Goal: Task Accomplishment & Management: Use online tool/utility

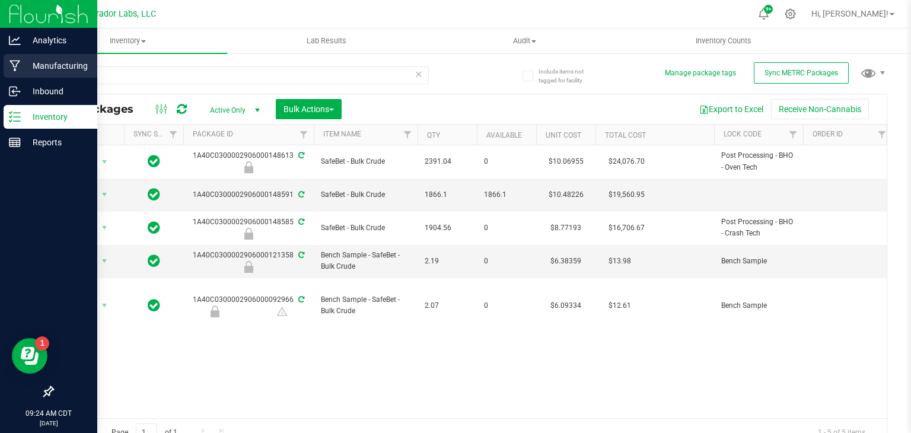
click at [26, 59] on p "Manufacturing" at bounding box center [56, 66] width 71 height 14
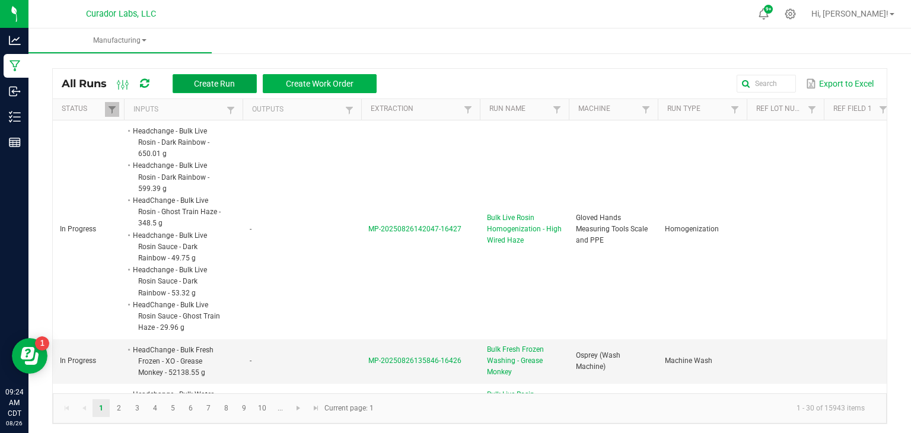
click at [214, 85] on span "Create Run" at bounding box center [214, 83] width 41 height 9
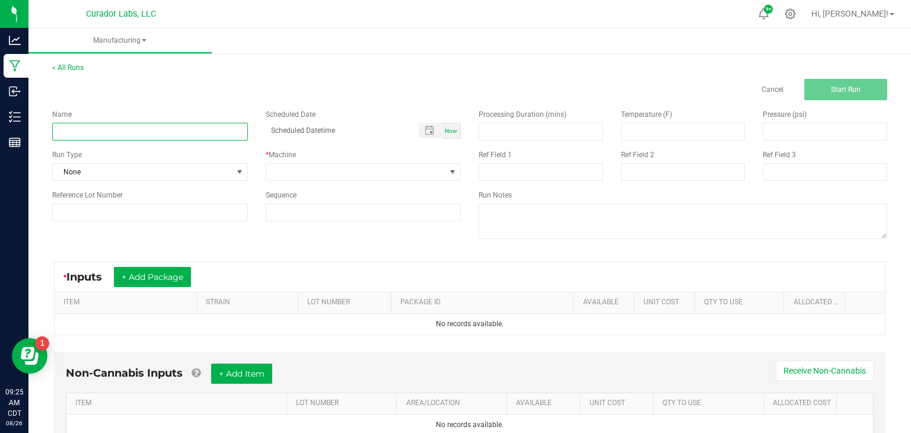
click at [206, 133] on input at bounding box center [150, 132] width 196 height 18
type input "Bulk Crude (GTH)"
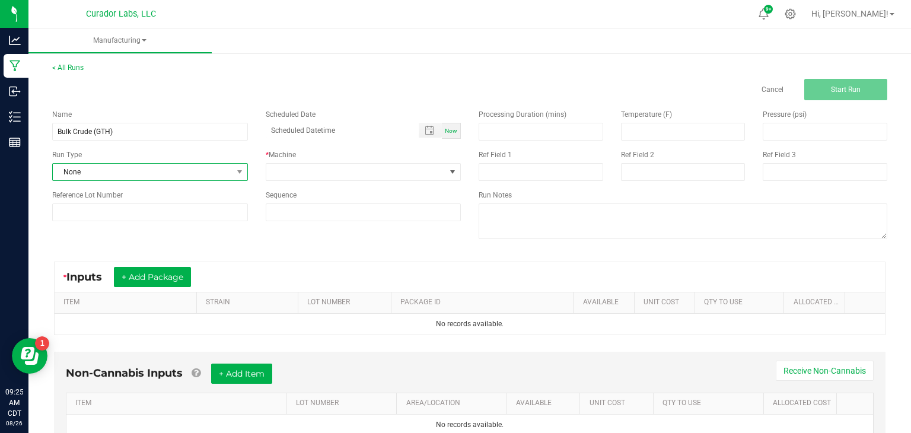
click at [205, 171] on span "None" at bounding box center [143, 172] width 180 height 17
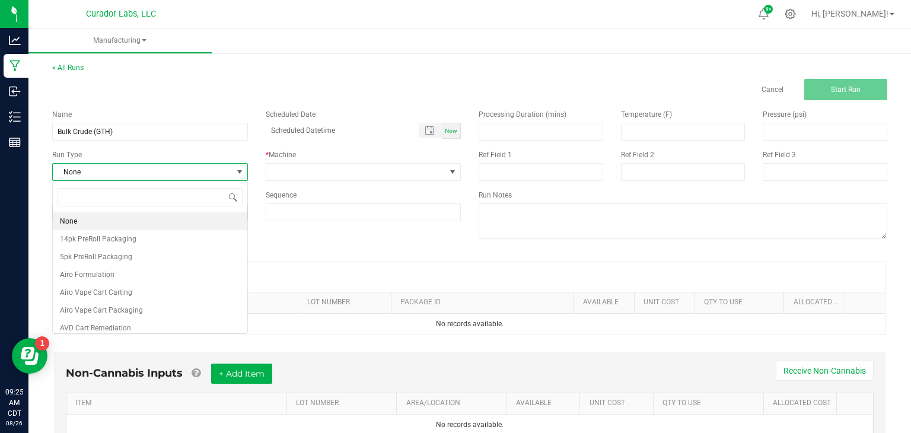
scroll to position [17, 195]
type input "dec"
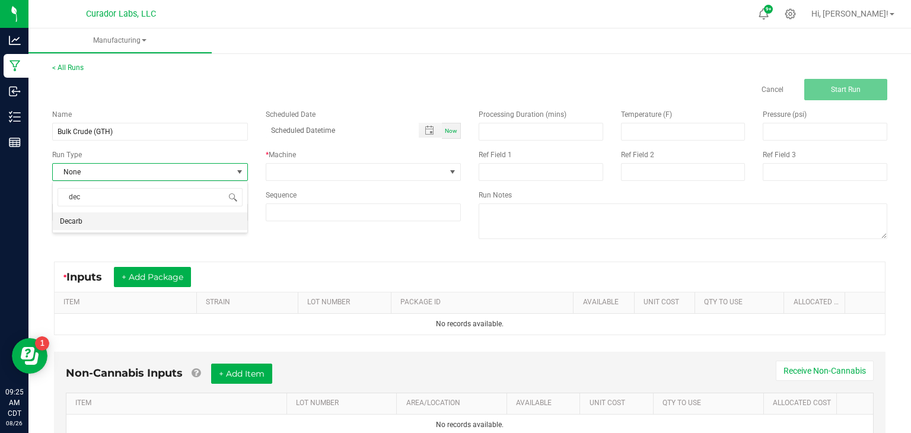
click at [220, 220] on li "Decarb" at bounding box center [150, 221] width 195 height 18
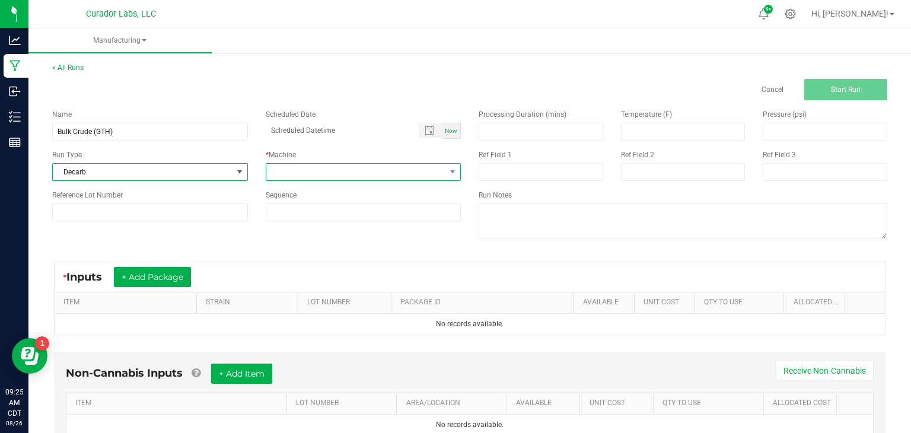
click at [338, 175] on span at bounding box center [356, 172] width 180 height 17
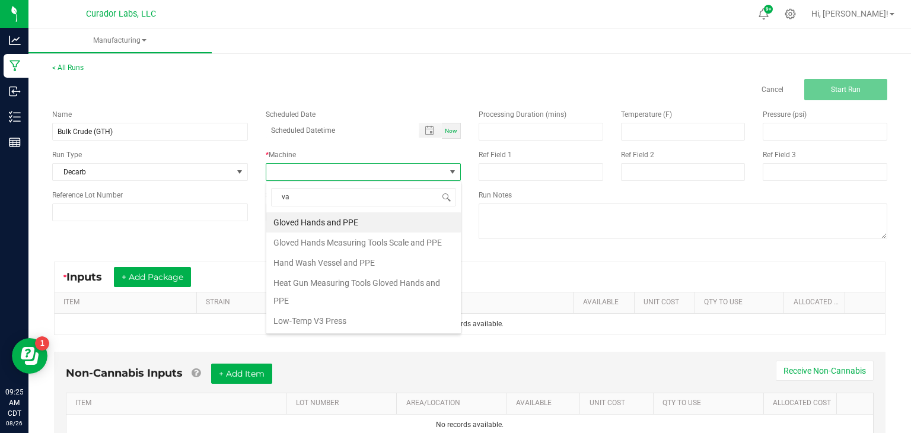
type input "vac"
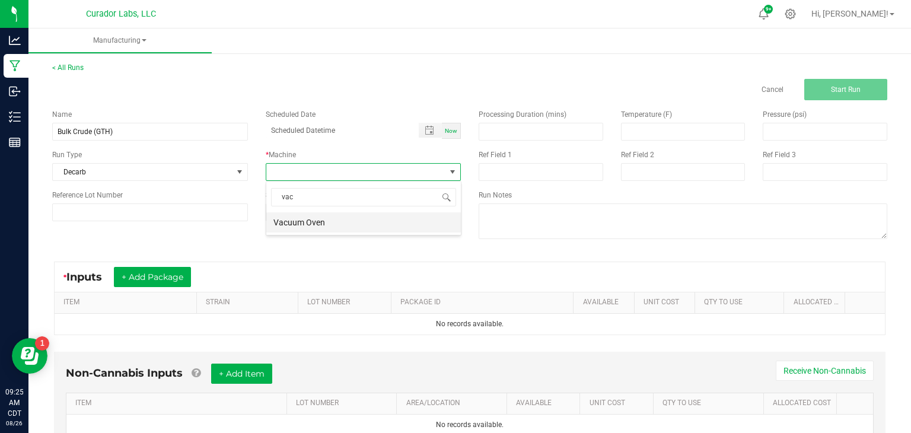
click at [342, 221] on li "Vacuum Oven" at bounding box center [363, 222] width 195 height 20
click at [131, 274] on button "+ Add Package" at bounding box center [152, 277] width 77 height 20
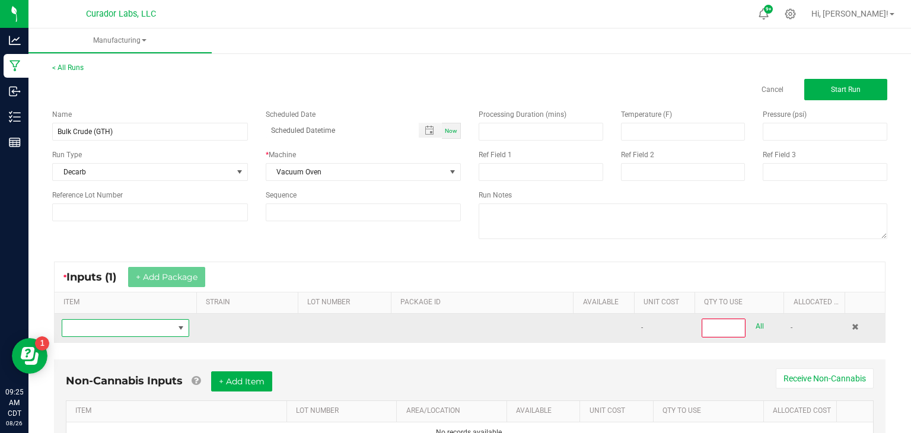
click at [145, 333] on span "NO DATA FOUND" at bounding box center [118, 328] width 112 height 17
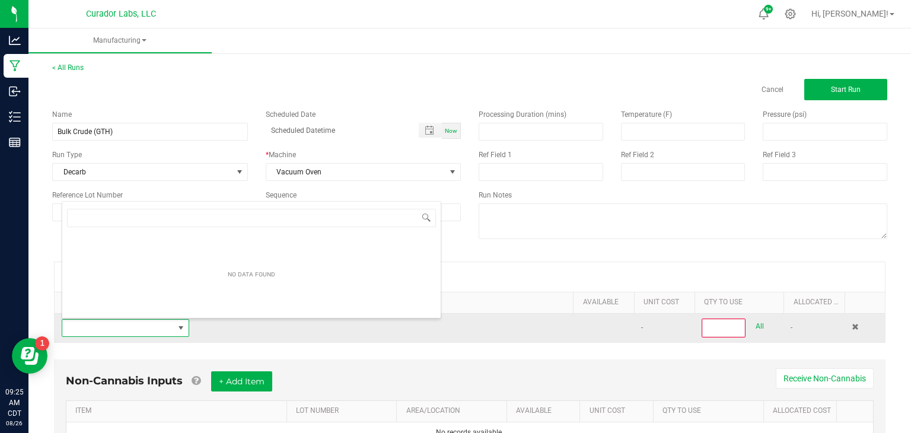
scroll to position [17, 128]
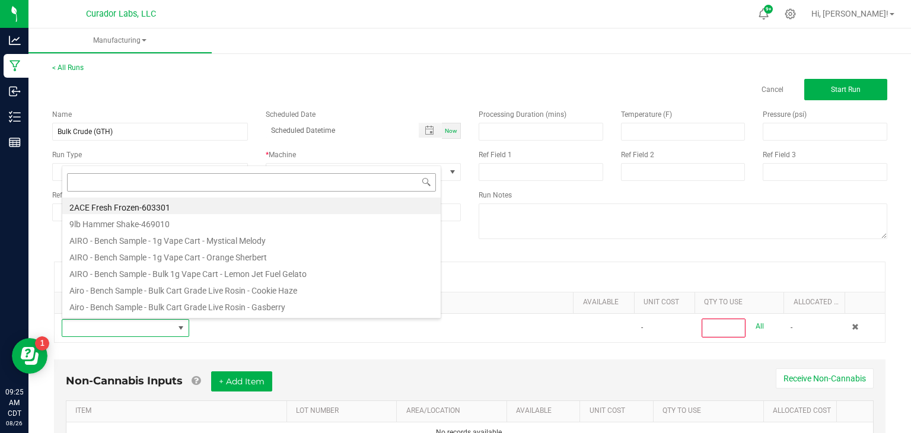
click at [349, 182] on input at bounding box center [251, 182] width 369 height 18
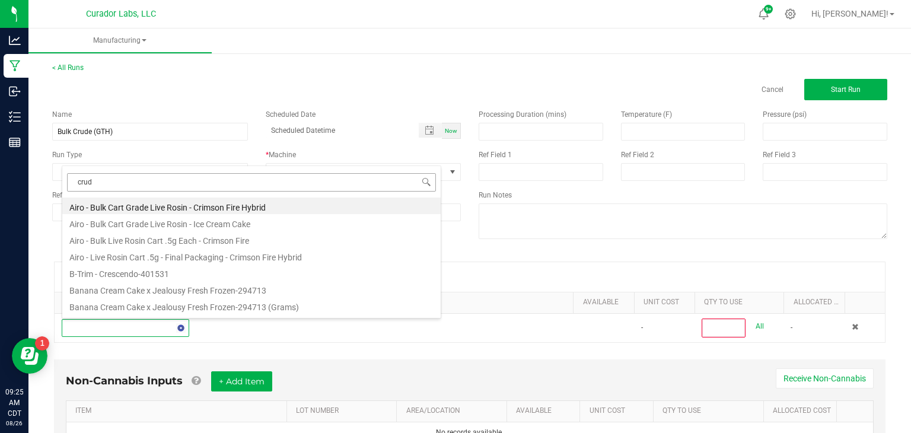
type input "crude"
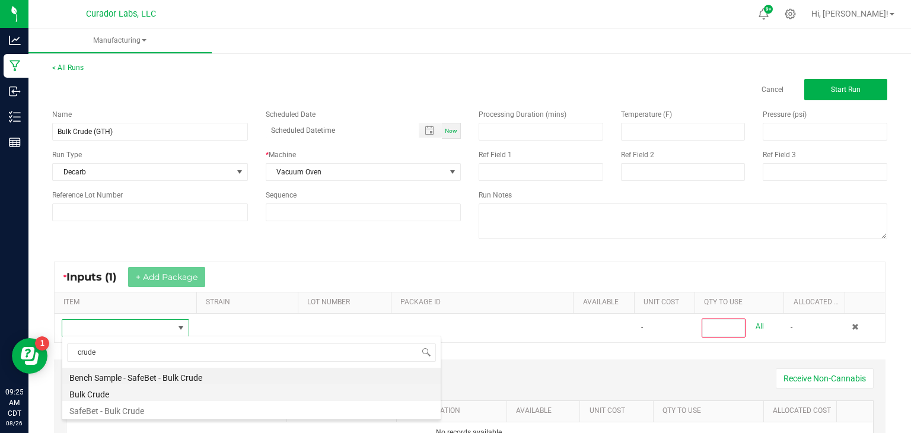
click at [104, 394] on li "Bulk Crude" at bounding box center [251, 392] width 379 height 17
type input "0"
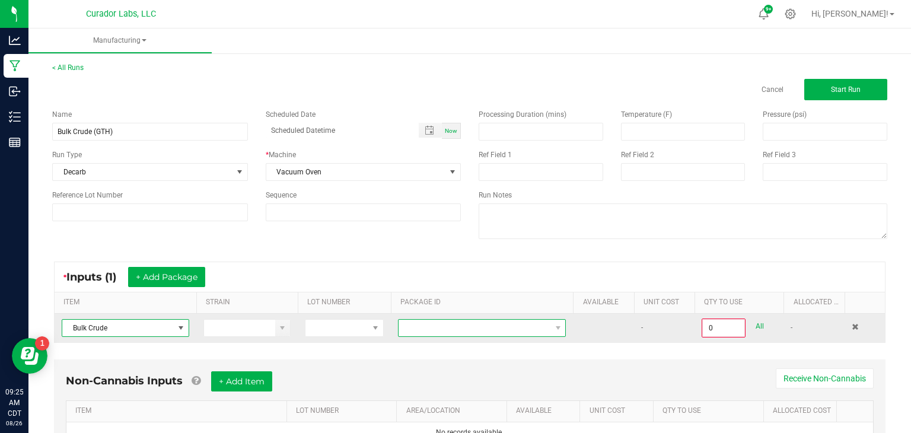
click at [436, 330] on span "NO DATA FOUND" at bounding box center [475, 328] width 152 height 17
click at [437, 330] on span "NO DATA FOUND" at bounding box center [475, 328] width 152 height 17
click at [212, 338] on td at bounding box center [246, 328] width 101 height 28
click at [141, 330] on span "Bulk Crude" at bounding box center [118, 328] width 112 height 17
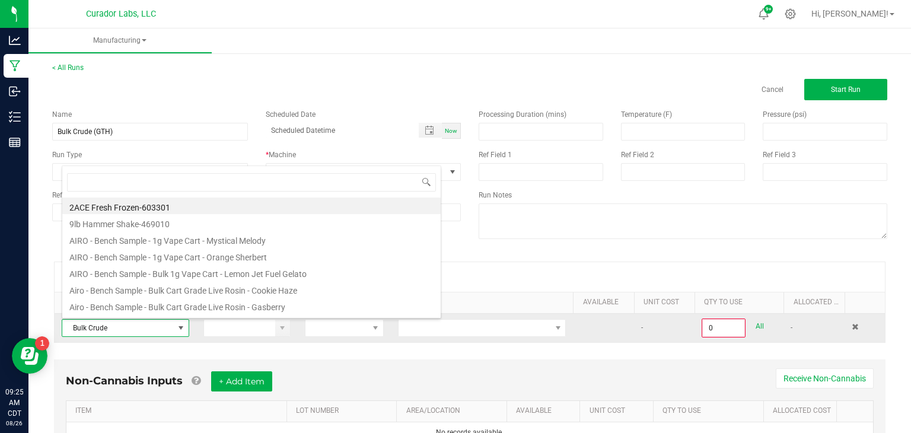
scroll to position [17, 128]
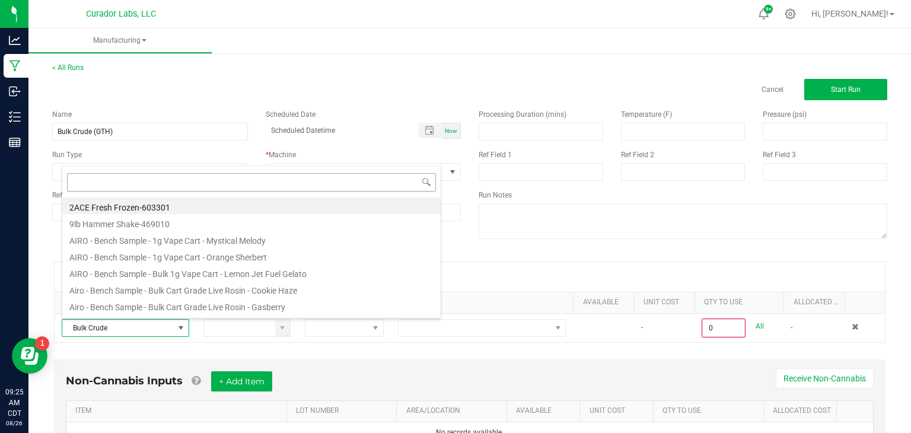
click at [314, 184] on input at bounding box center [251, 182] width 369 height 18
type input "crude"
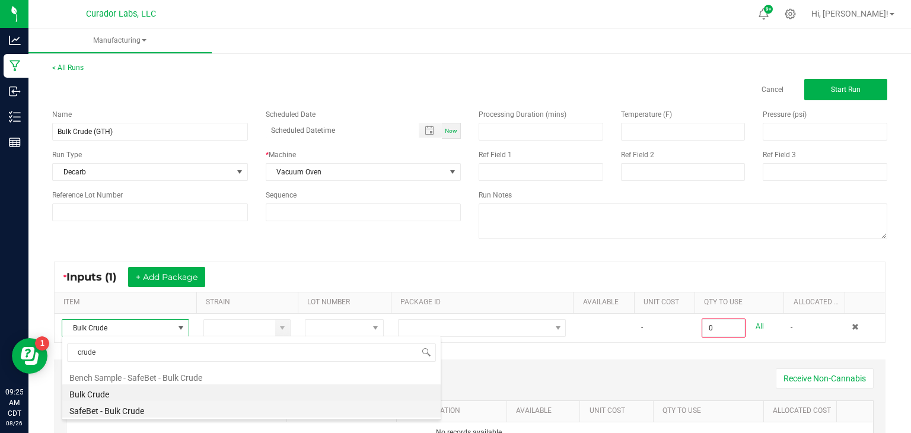
click at [138, 413] on li "SafeBet - Bulk Crude" at bounding box center [251, 409] width 379 height 17
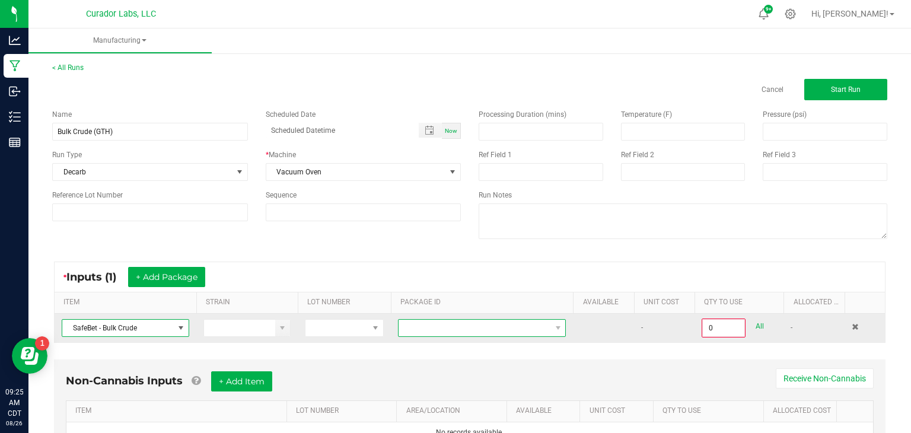
click at [462, 323] on span at bounding box center [475, 328] width 152 height 17
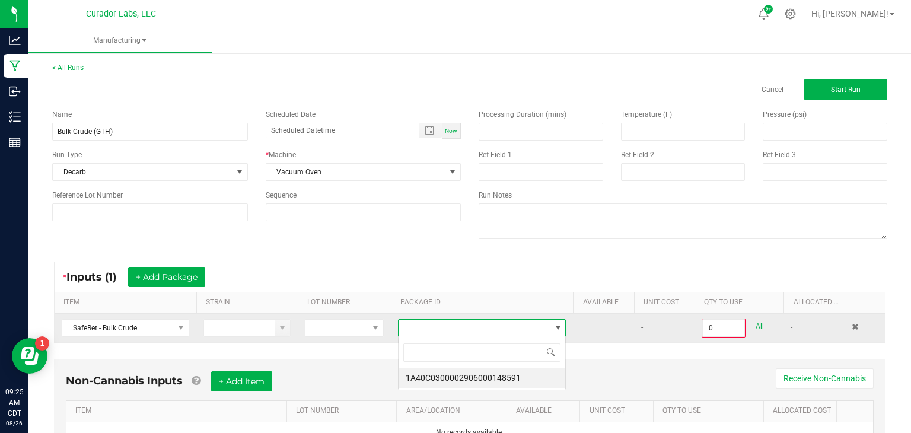
scroll to position [17, 168]
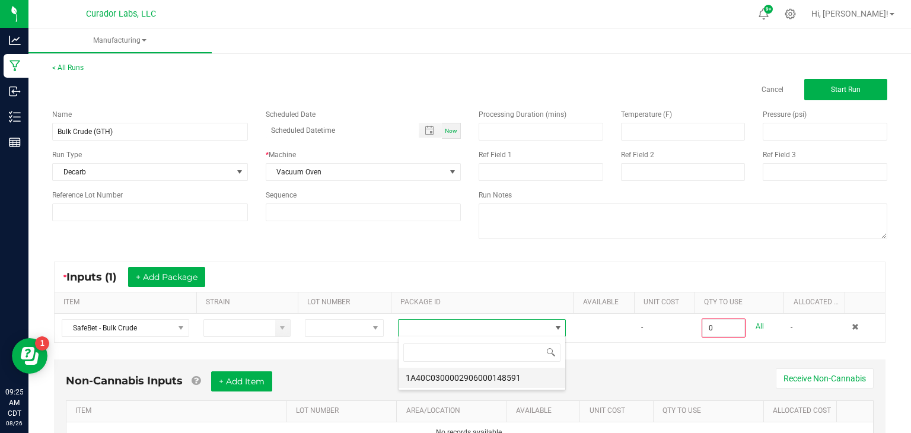
click at [479, 381] on li "1A40C0300002906000148591" at bounding box center [482, 378] width 167 height 20
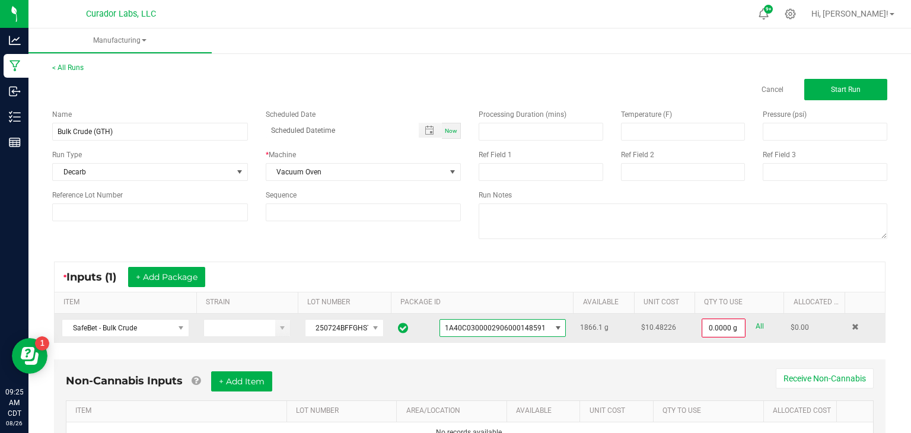
click at [763, 325] on link "All" at bounding box center [760, 327] width 8 height 16
type input "1866.1000 g"
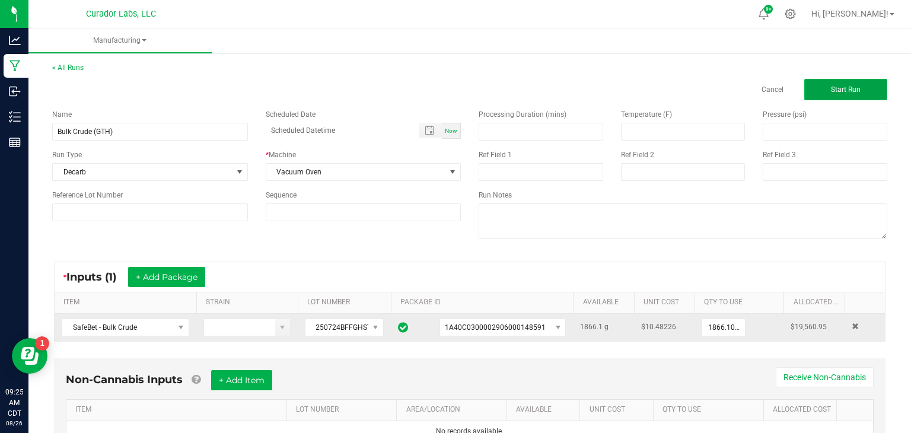
click at [837, 96] on button "Start Run" at bounding box center [846, 89] width 83 height 21
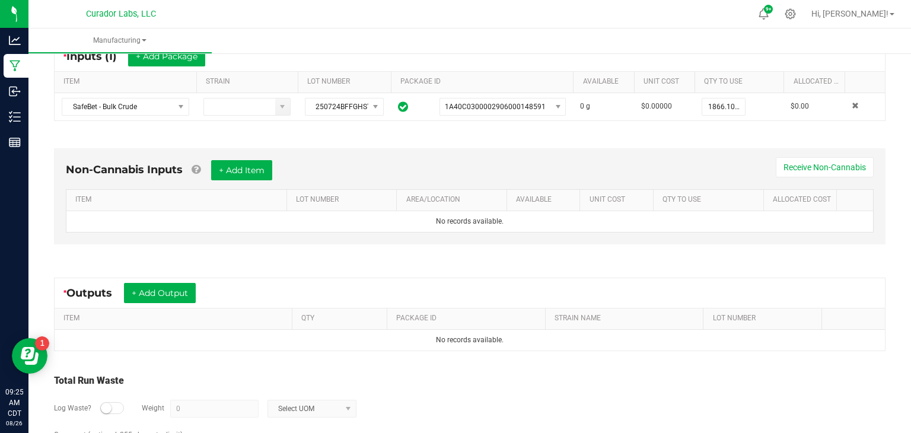
scroll to position [237, 0]
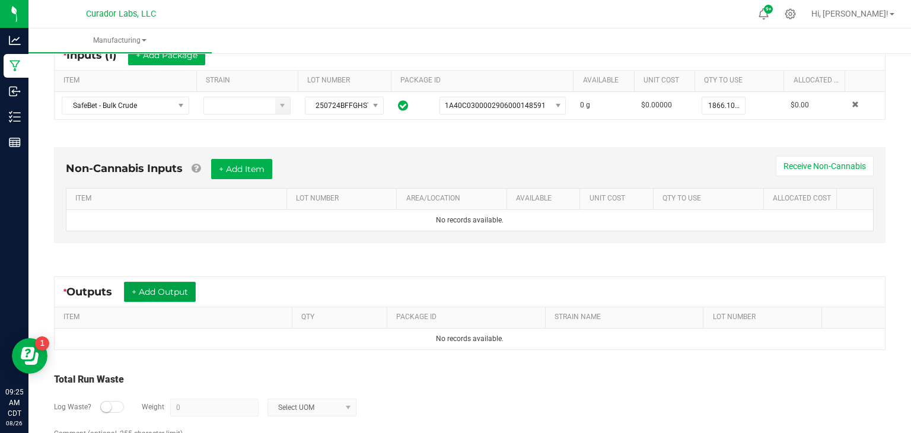
click at [182, 294] on button "+ Add Output" at bounding box center [160, 292] width 72 height 20
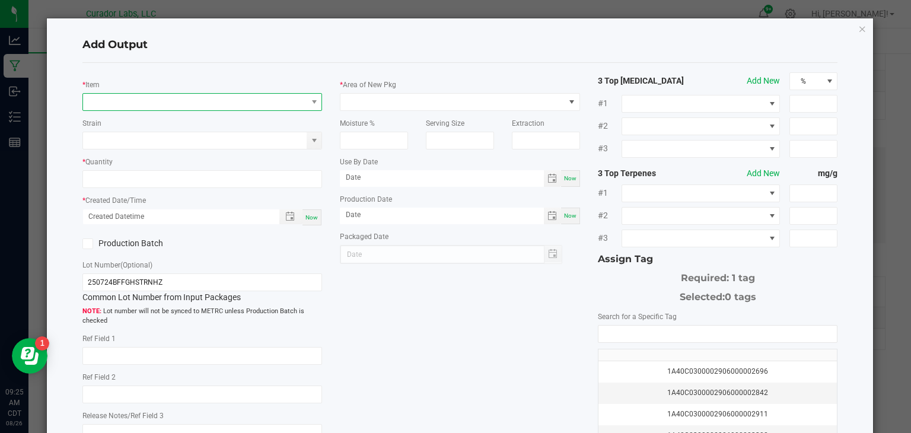
click at [198, 103] on span "NO DATA FOUND" at bounding box center [195, 102] width 224 height 17
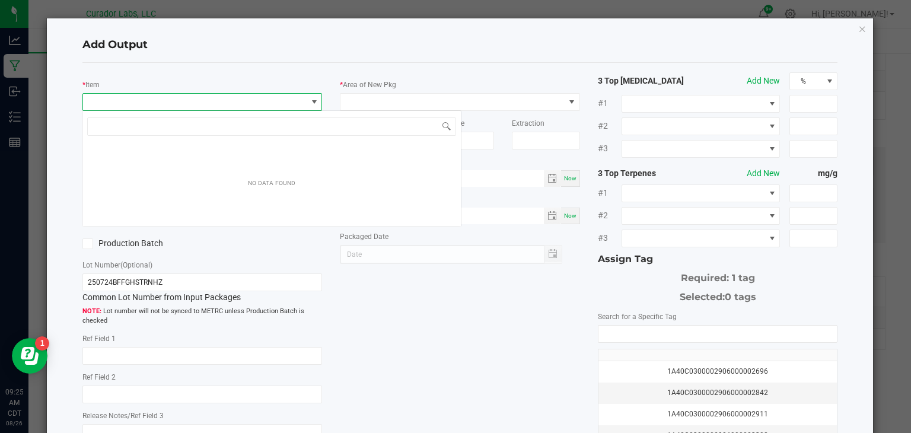
scroll to position [17, 240]
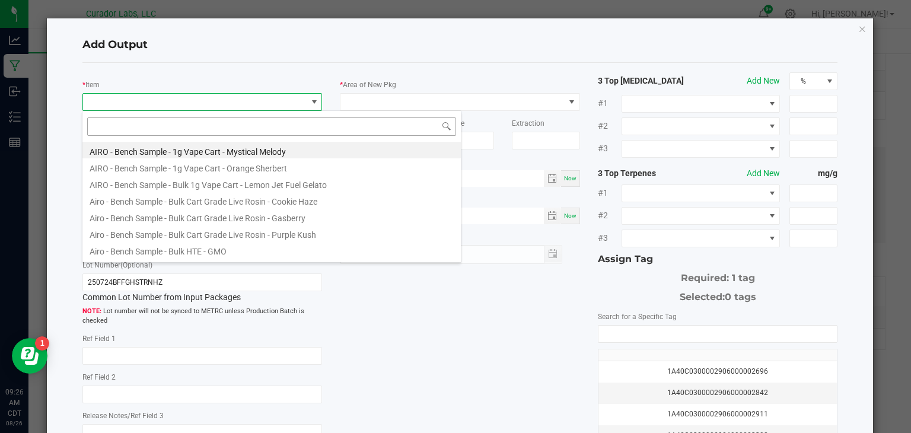
click at [208, 128] on input at bounding box center [271, 126] width 369 height 18
type input "crude"
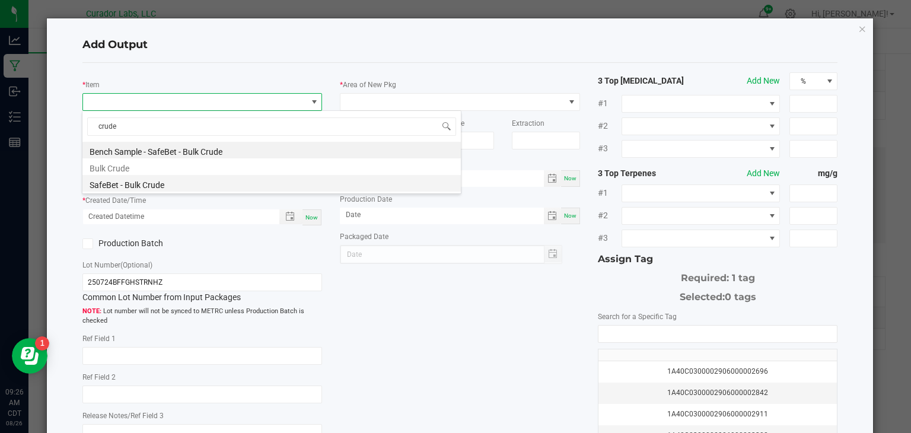
click at [173, 186] on li "SafeBet - Bulk Crude" at bounding box center [271, 183] width 379 height 17
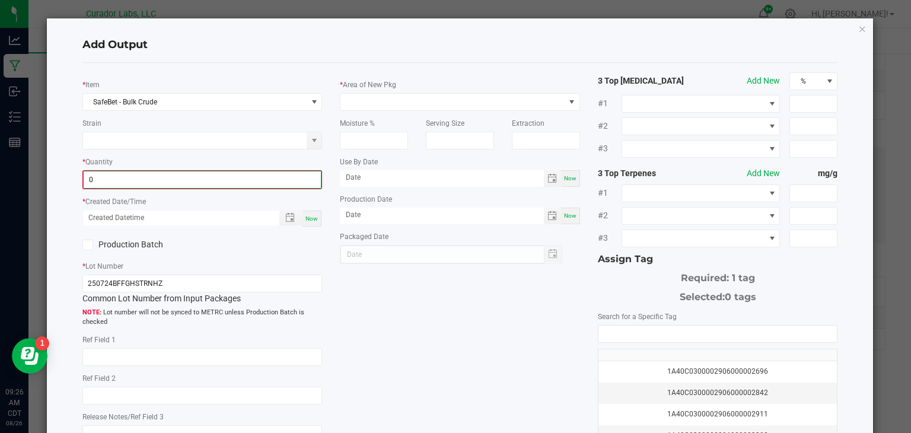
click at [199, 181] on input "0" at bounding box center [203, 179] width 238 height 17
type input "1592.1000 g"
click at [309, 214] on span "Now" at bounding box center [312, 217] width 12 height 7
type input "[DATE] 9:26 AM"
type input "[DATE]"
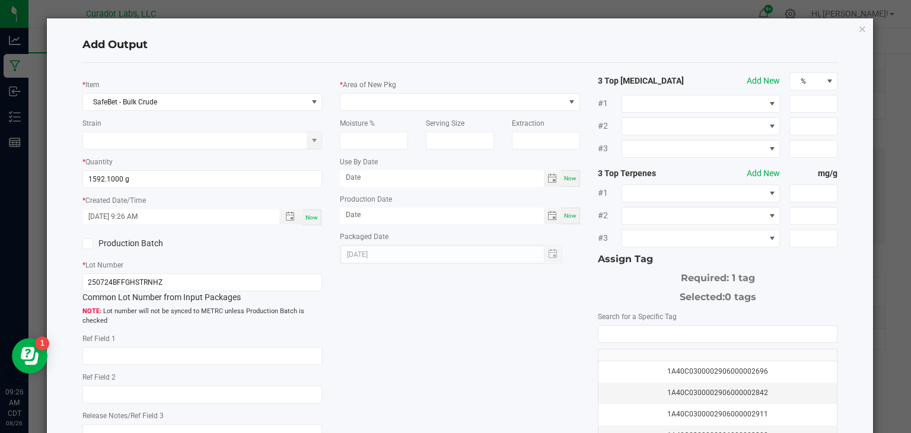
click at [88, 244] on icon at bounding box center [88, 244] width 8 height 0
click at [0, 0] on input "Production Batch" at bounding box center [0, 0] width 0 height 0
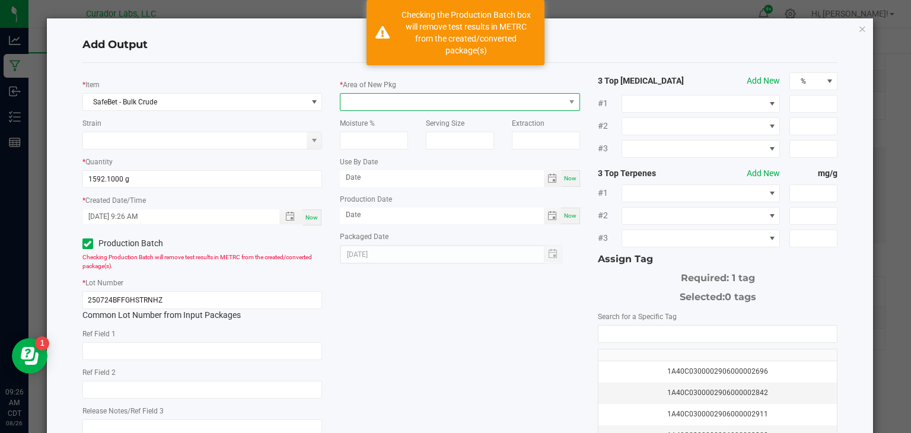
click at [367, 101] on span at bounding box center [453, 102] width 224 height 17
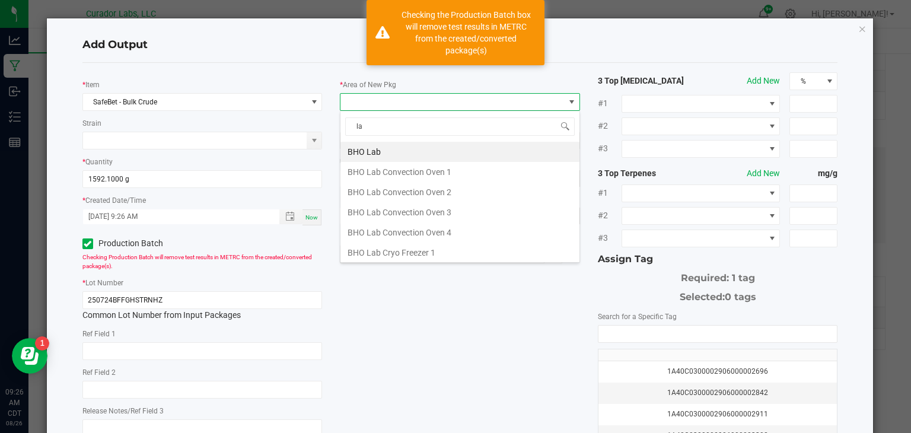
type input "lab"
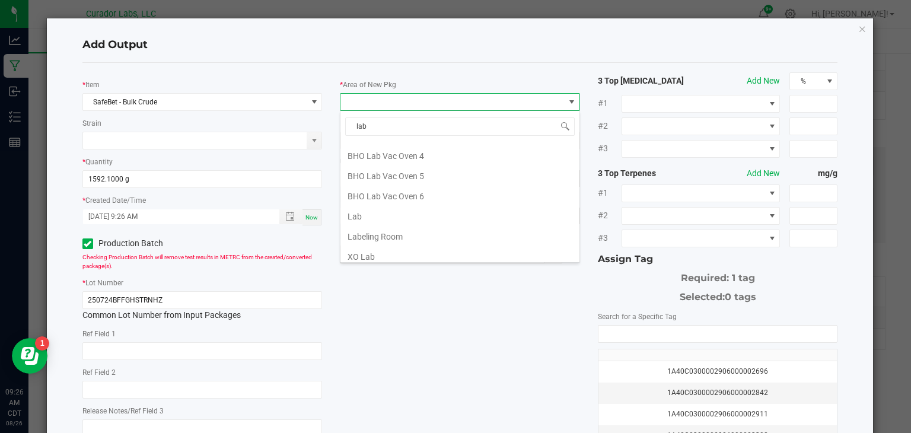
scroll to position [241, 0]
click at [377, 210] on li "Lab" at bounding box center [460, 213] width 239 height 20
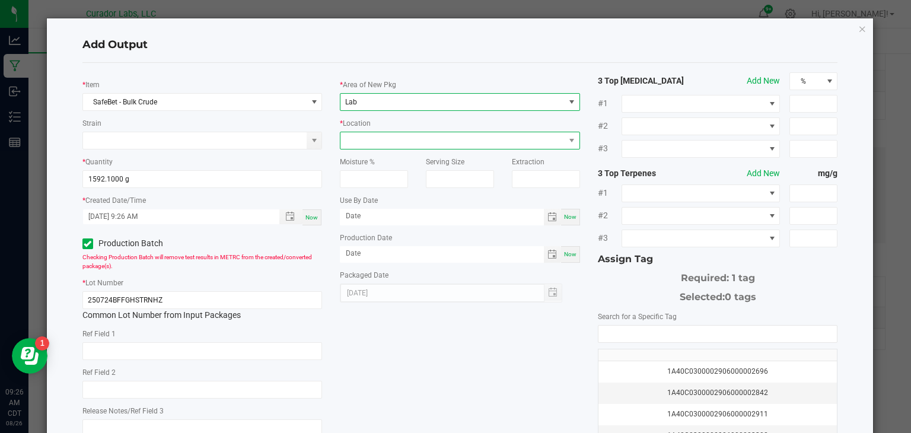
click at [422, 142] on span at bounding box center [453, 140] width 224 height 17
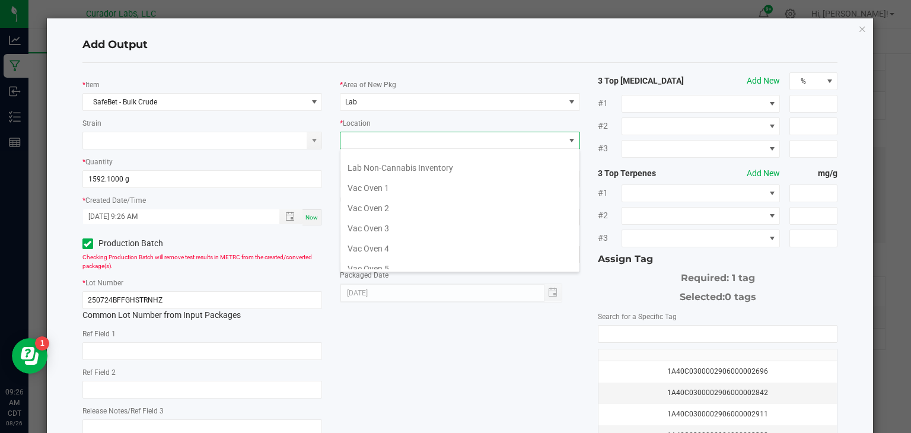
scroll to position [177, 0]
click at [418, 239] on li "Vac Oven 4" at bounding box center [460, 246] width 239 height 20
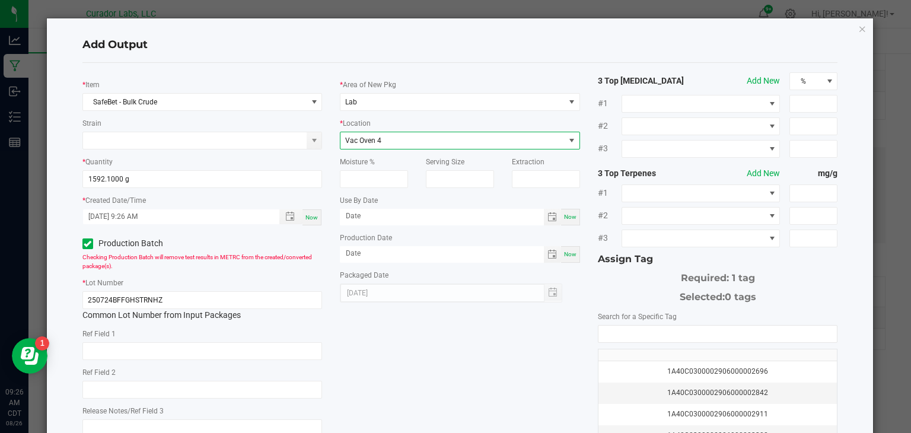
click at [574, 219] on div "Now" at bounding box center [570, 217] width 19 height 17
click at [508, 215] on input "[DATE]" at bounding box center [442, 216] width 204 height 15
type input "[DATE]"
click at [575, 254] on span "Now" at bounding box center [570, 254] width 12 height 7
type input "[DATE]"
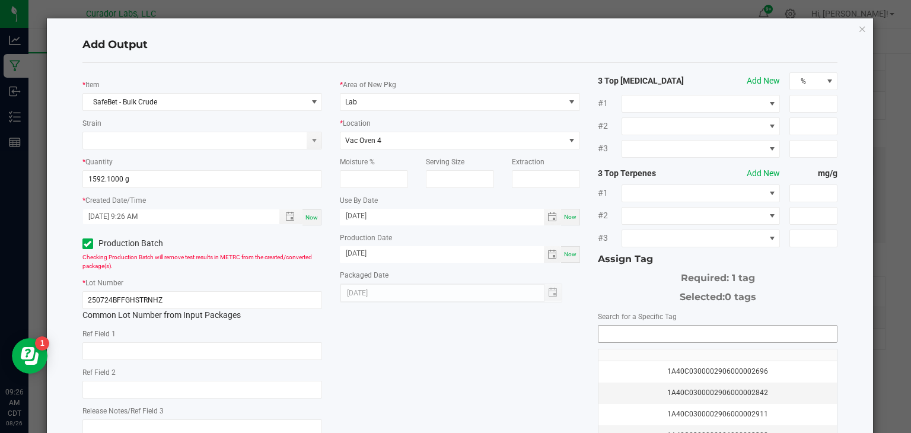
click at [617, 334] on input "NO DATA FOUND" at bounding box center [718, 334] width 239 height 17
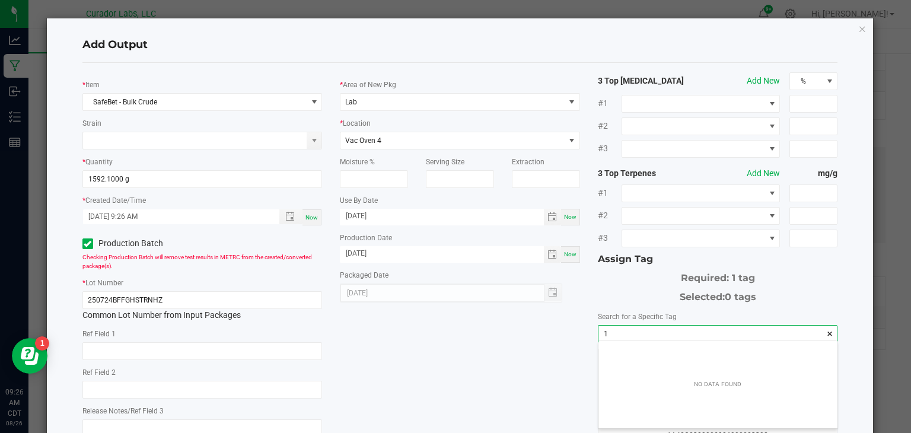
scroll to position [17, 239]
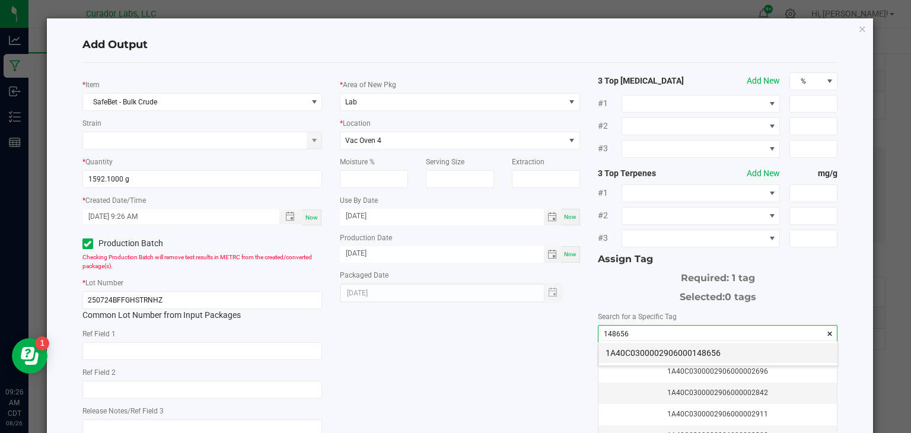
click at [646, 354] on li "1A40C0300002906000148656" at bounding box center [718, 353] width 239 height 20
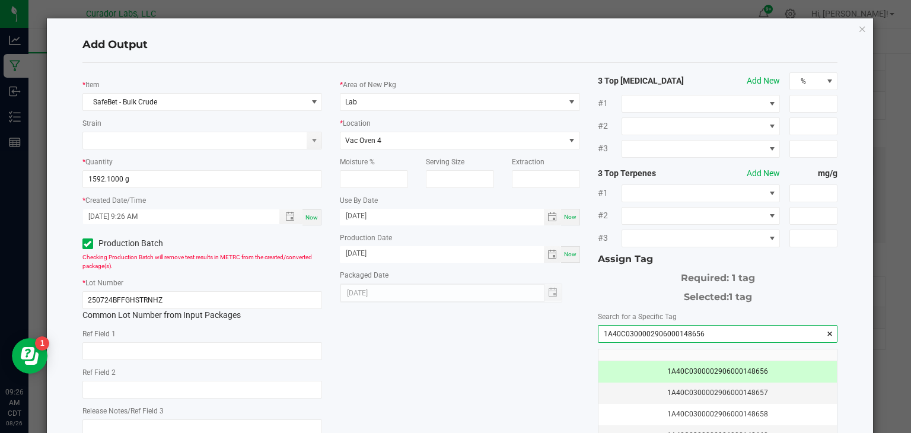
type input "1A40C0300002906000148656"
click at [444, 364] on div "* Item SafeBet - Bulk Crude Strain * Quantity 1592.1000 g * Created Date/Time […" at bounding box center [461, 284] width 774 height 425
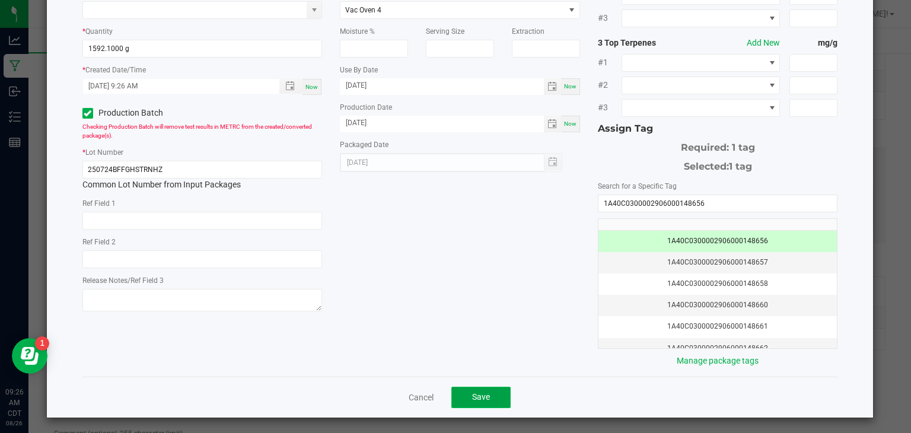
click at [474, 395] on span "Save" at bounding box center [481, 396] width 18 height 9
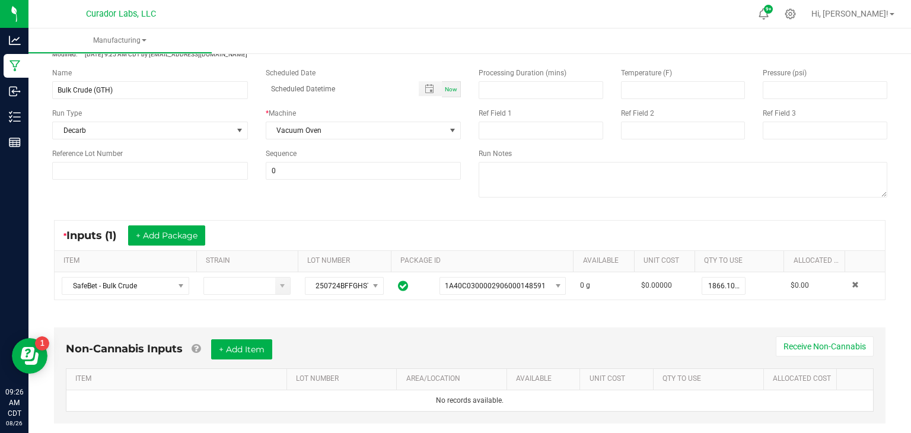
scroll to position [0, 0]
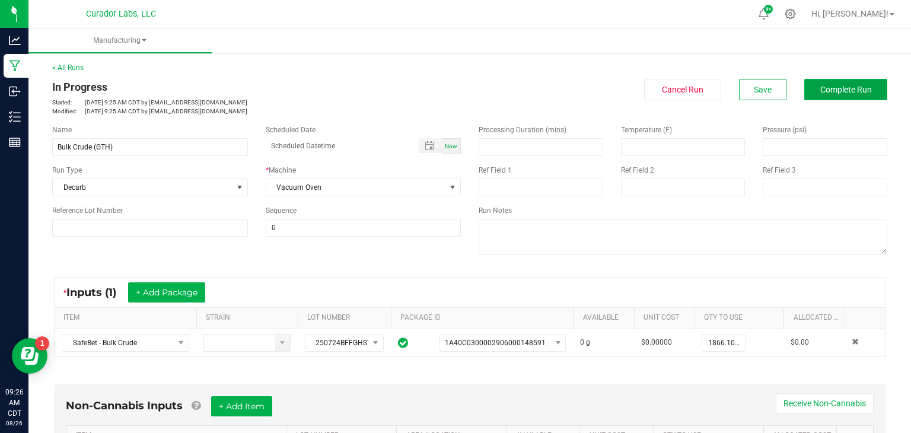
click at [811, 94] on button "Complete Run" at bounding box center [846, 89] width 83 height 21
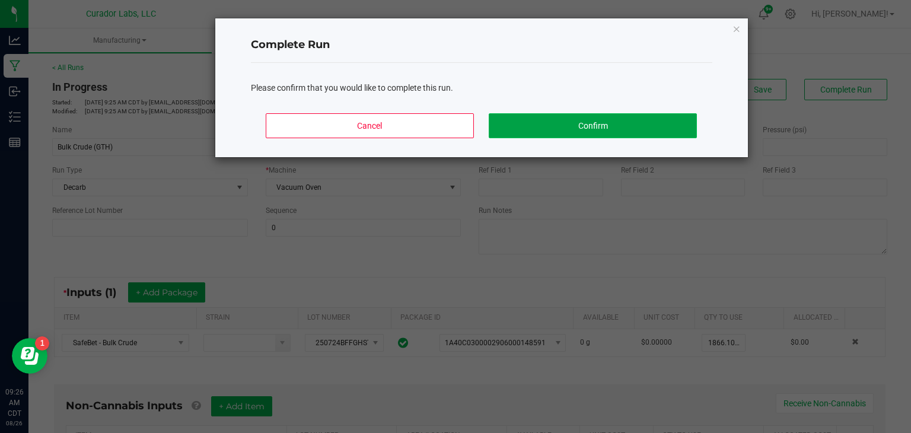
click at [669, 127] on button "Confirm" at bounding box center [593, 125] width 208 height 25
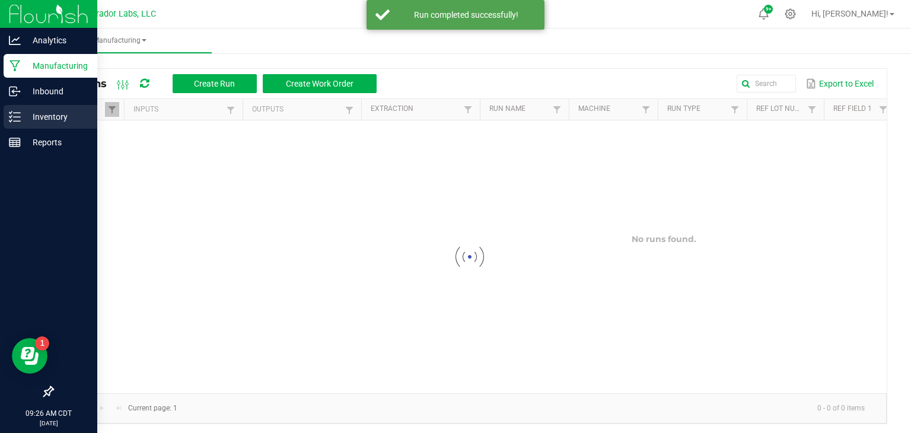
click at [38, 114] on p "Inventory" at bounding box center [56, 117] width 71 height 14
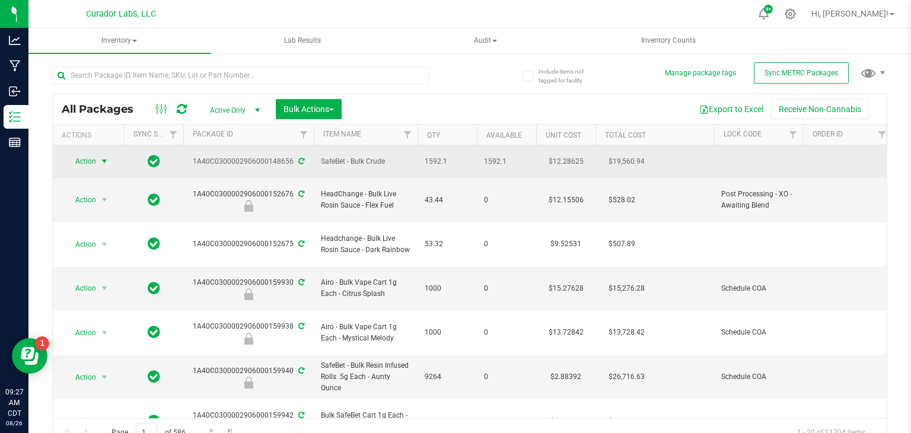
click at [103, 157] on span "select" at bounding box center [104, 161] width 9 height 9
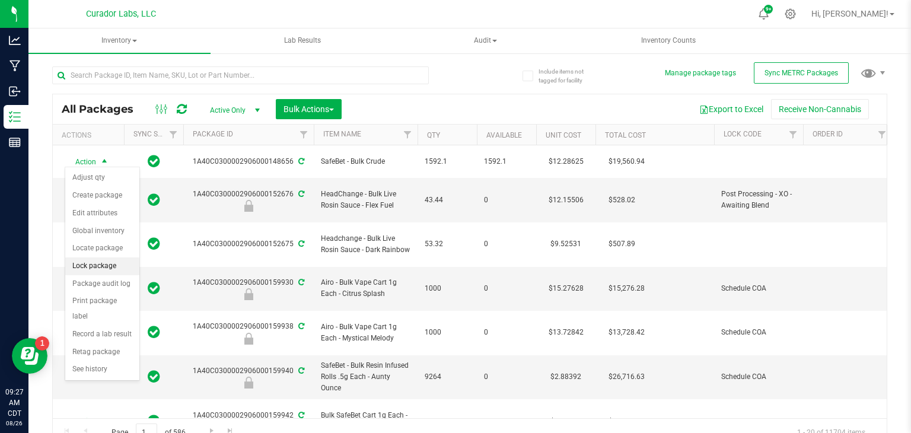
click at [89, 267] on li "Lock package" at bounding box center [102, 266] width 74 height 18
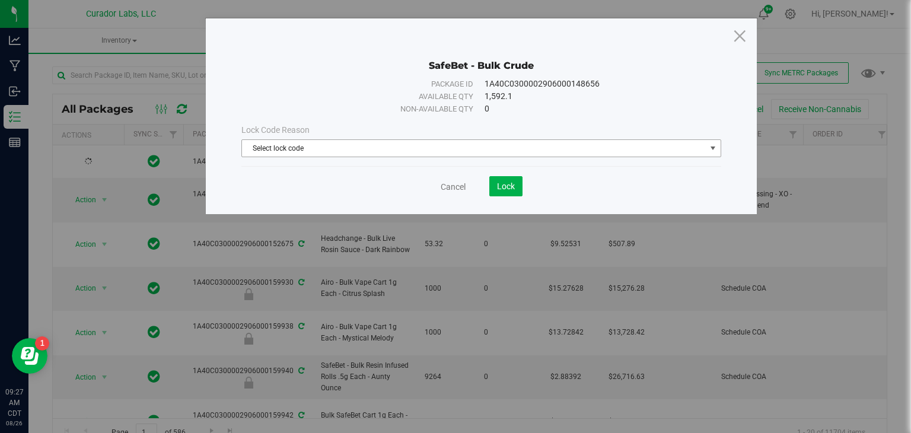
click at [282, 150] on span "Select lock code" at bounding box center [474, 148] width 464 height 17
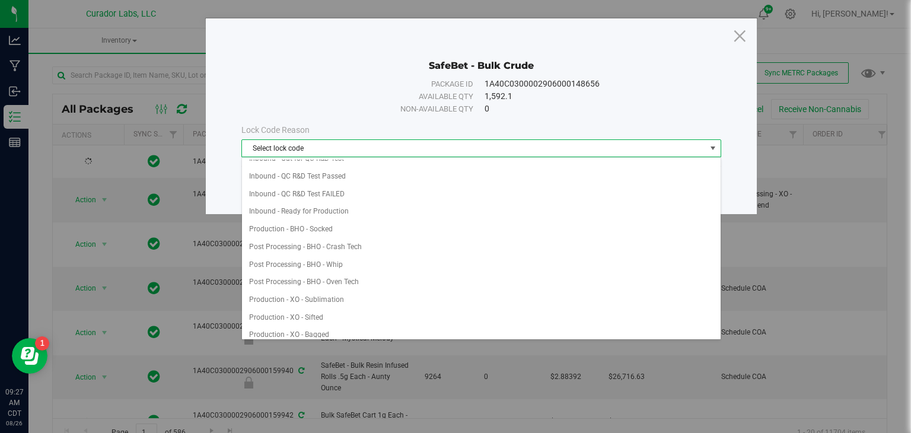
scroll to position [135, 0]
click at [381, 274] on li "Post Processing - BHO - Oven Tech" at bounding box center [481, 280] width 479 height 18
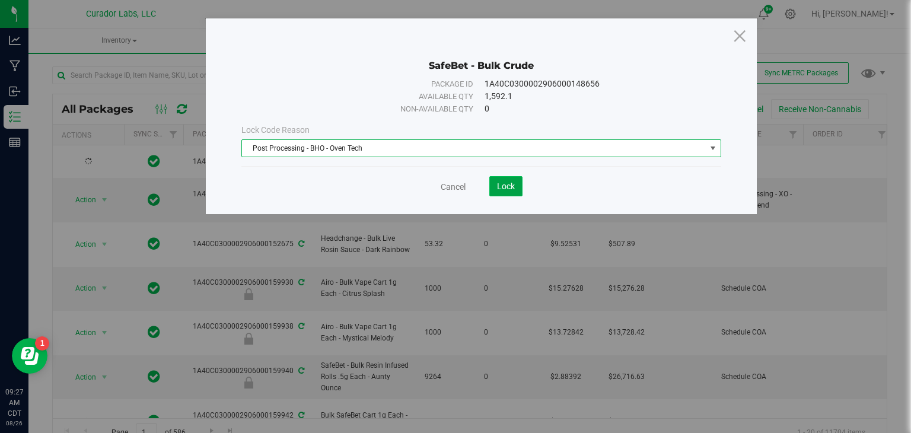
click at [502, 188] on span "Lock" at bounding box center [506, 186] width 18 height 9
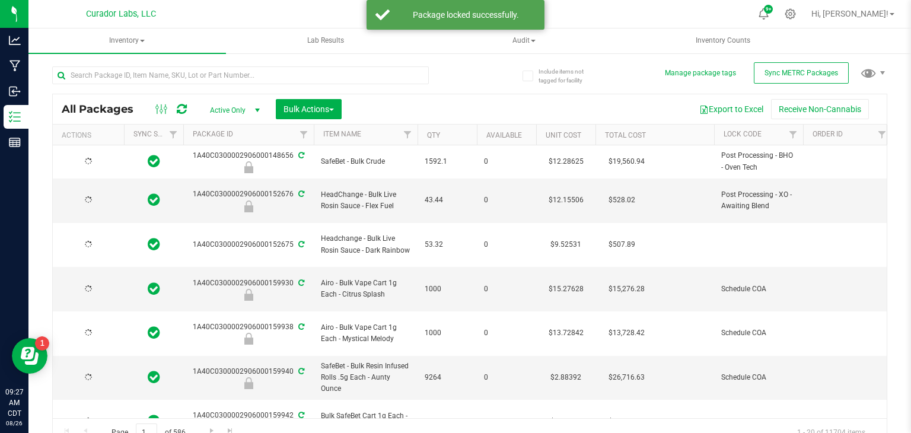
type input "[DATE]"
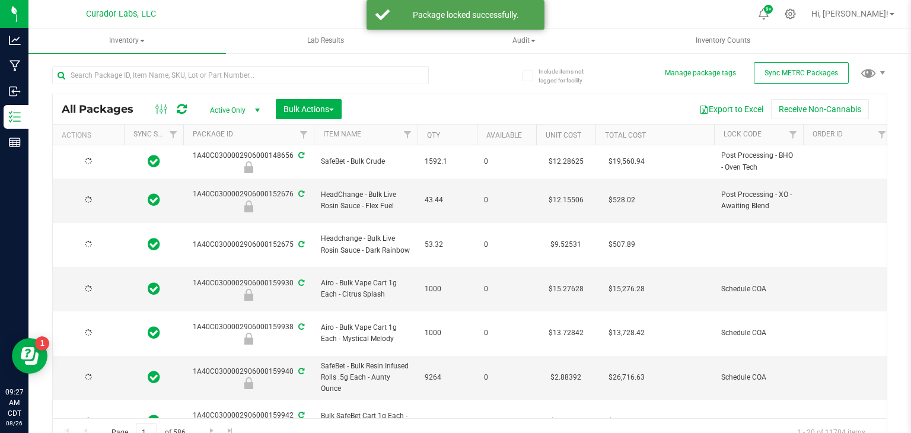
type input "[DATE]"
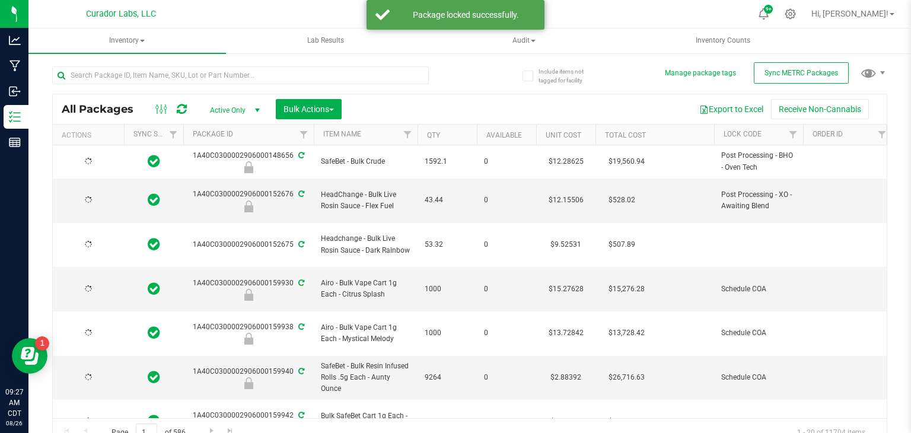
type input "[DATE]"
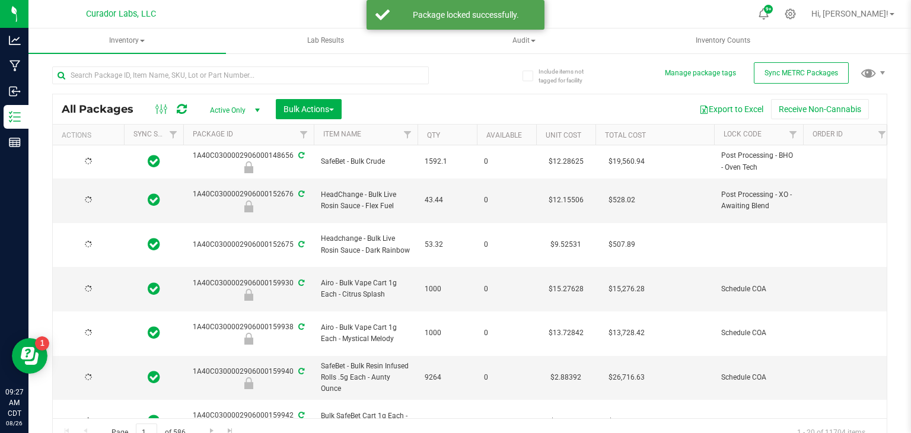
type input "[DATE]"
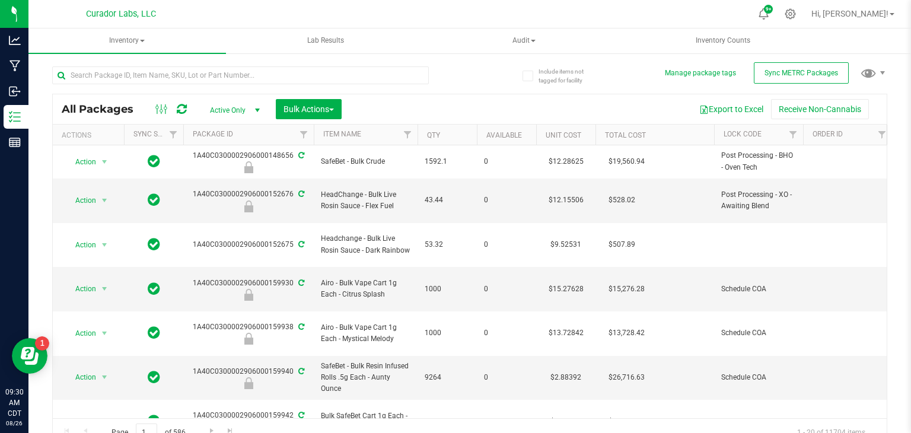
click at [502, 188] on td "0" at bounding box center [506, 201] width 59 height 44
click at [404, 74] on input "text" at bounding box center [240, 75] width 377 height 18
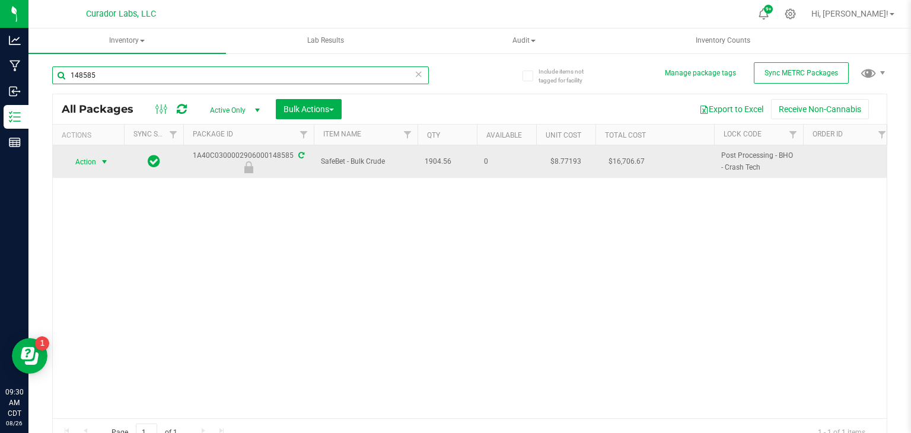
type input "148585"
click at [83, 158] on span "Action" at bounding box center [81, 162] width 32 height 17
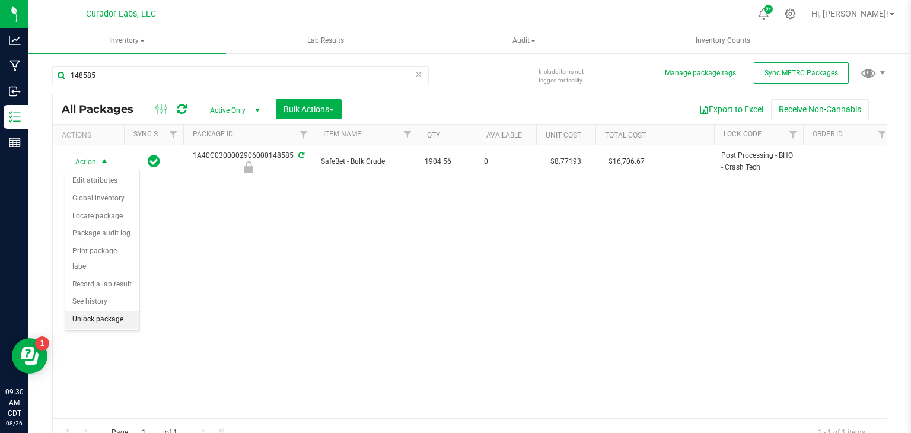
click at [98, 311] on li "Unlock package" at bounding box center [102, 320] width 74 height 18
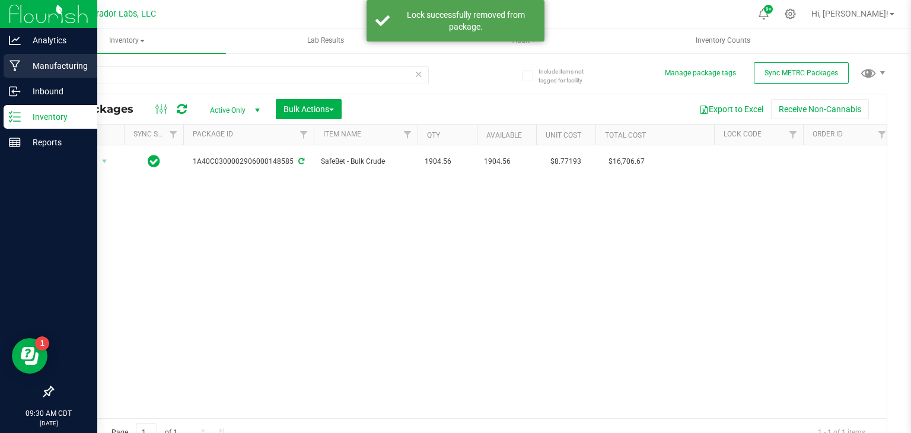
click at [23, 70] on p "Manufacturing" at bounding box center [56, 66] width 71 height 14
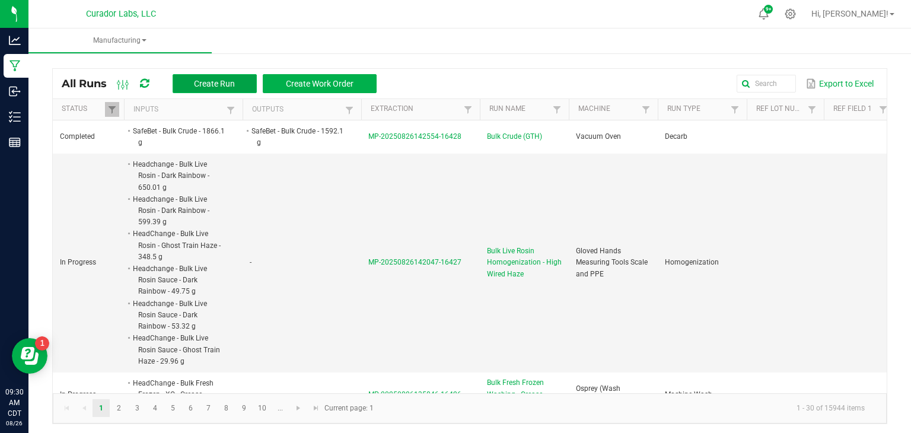
click at [217, 79] on span "Create Run" at bounding box center [214, 83] width 41 height 9
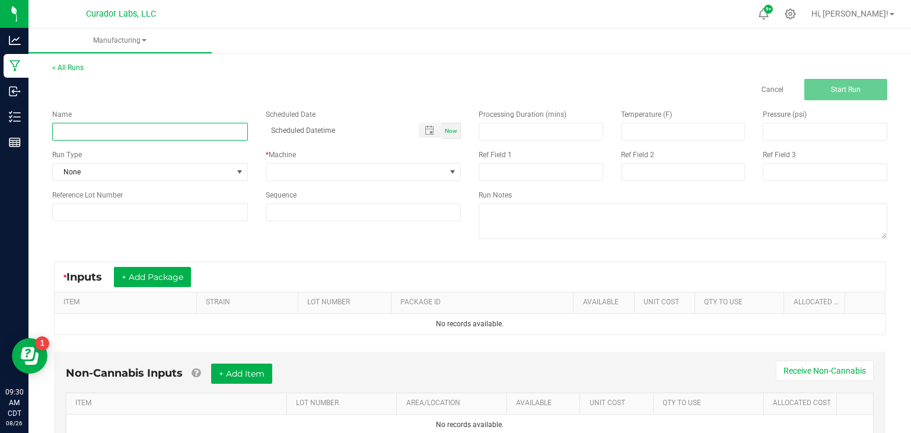
click at [225, 136] on input at bounding box center [150, 132] width 196 height 18
type input "Bulk Crude ([PERSON_NAME])"
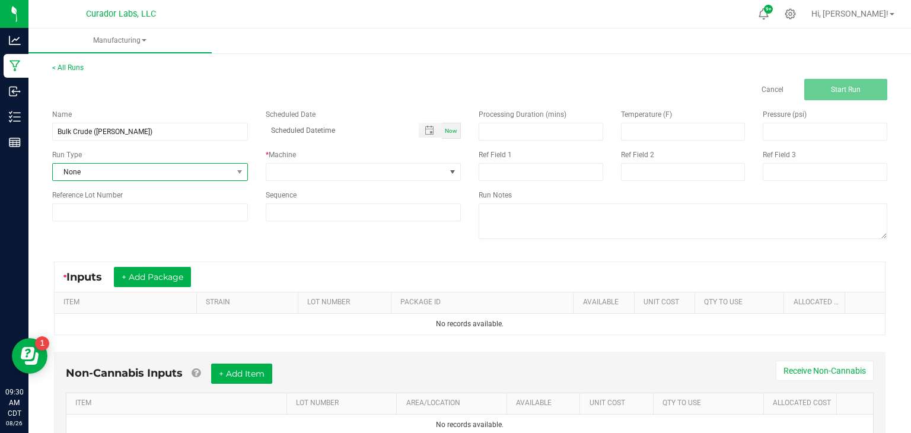
click at [225, 168] on span "None" at bounding box center [143, 172] width 180 height 17
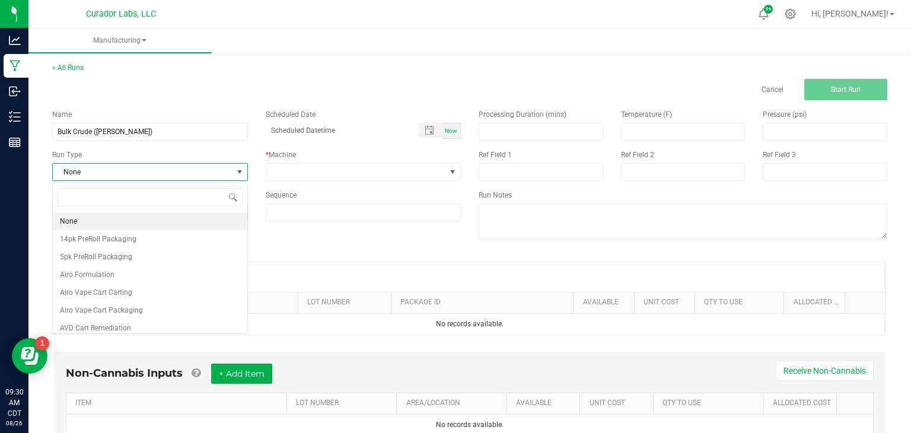
scroll to position [17, 195]
click at [214, 197] on input at bounding box center [150, 197] width 185 height 18
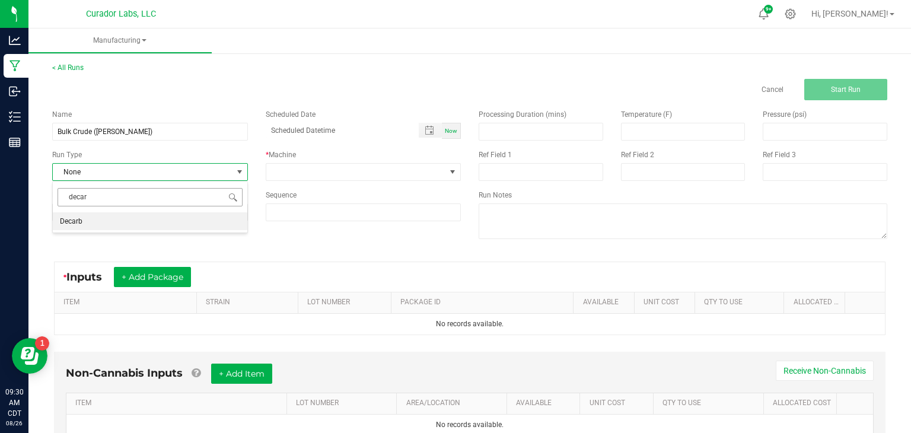
type input "decarb"
click at [180, 223] on li "Decarb" at bounding box center [150, 221] width 195 height 18
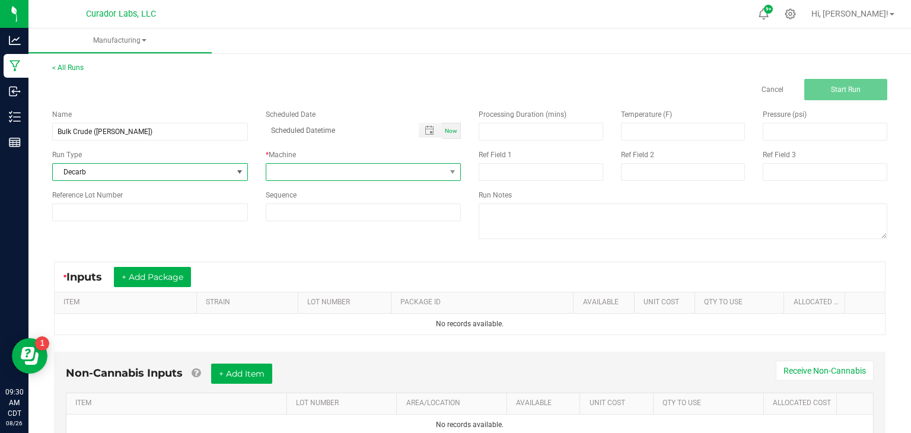
click at [297, 173] on span at bounding box center [356, 172] width 180 height 17
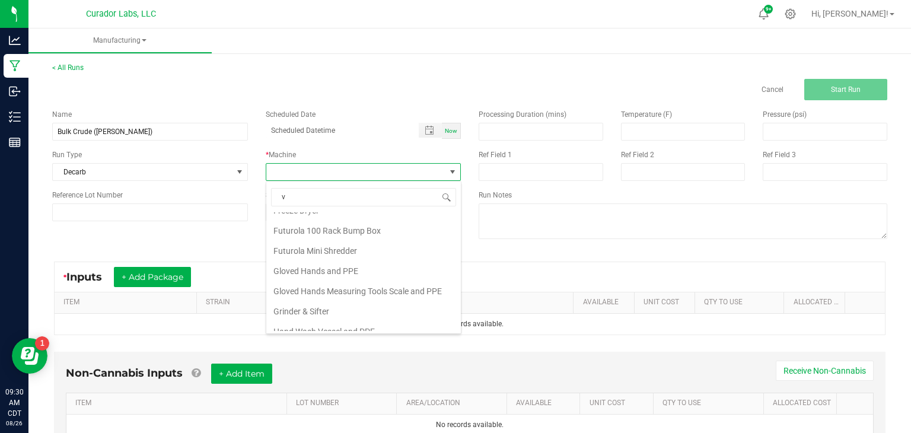
scroll to position [0, 0]
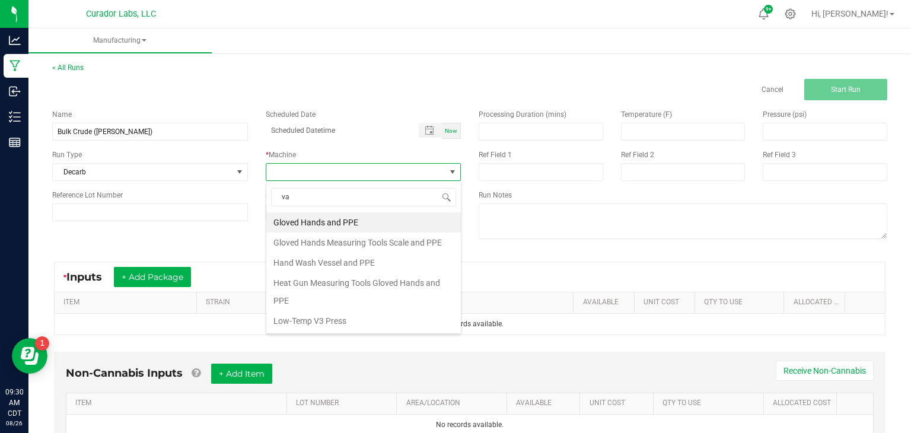
type input "vac"
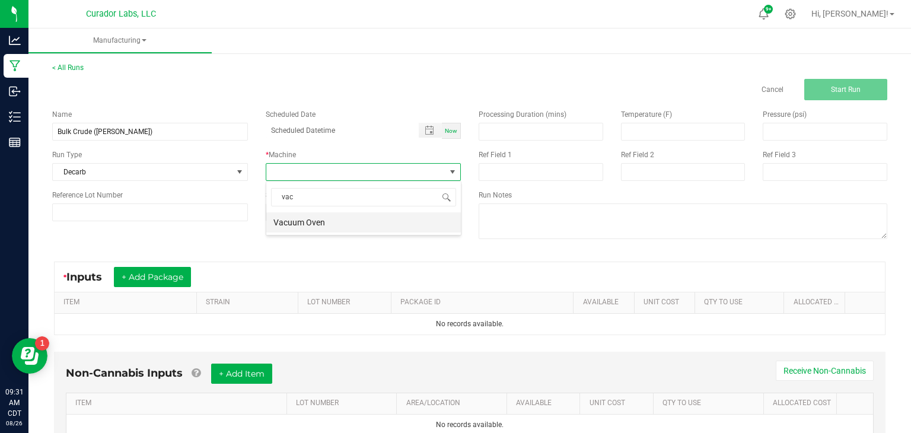
click at [320, 225] on li "Vacuum Oven" at bounding box center [363, 222] width 195 height 20
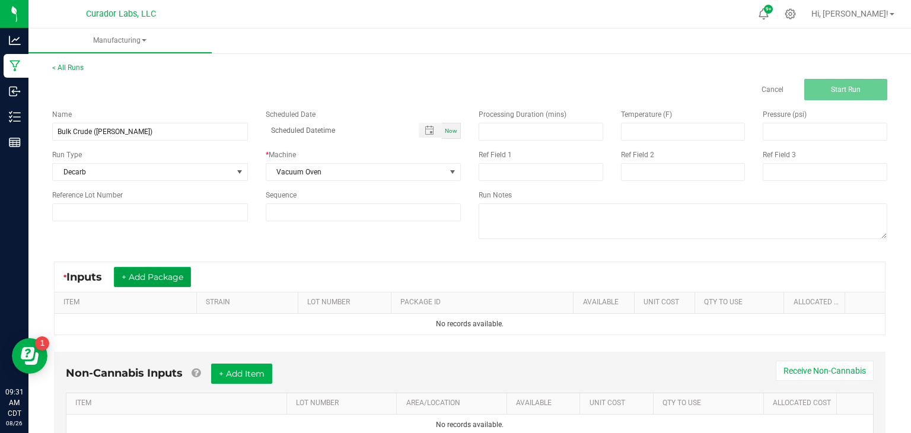
click at [167, 273] on button "+ Add Package" at bounding box center [152, 277] width 77 height 20
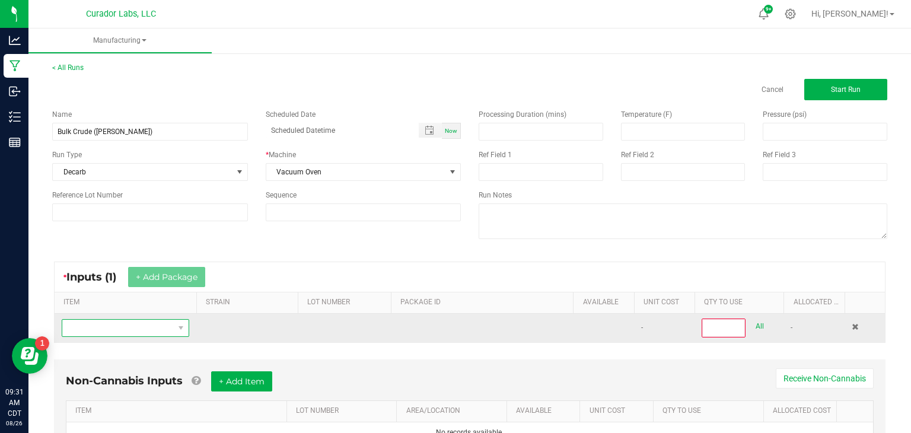
click at [157, 325] on span "NO DATA FOUND" at bounding box center [118, 328] width 112 height 17
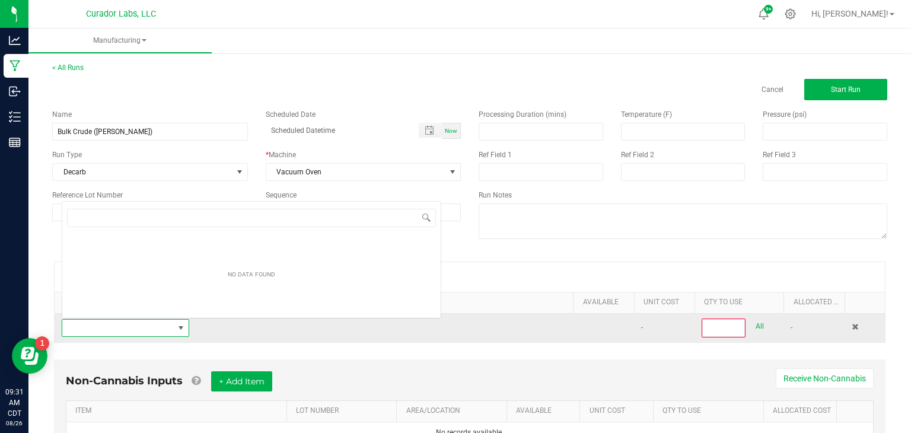
scroll to position [17, 128]
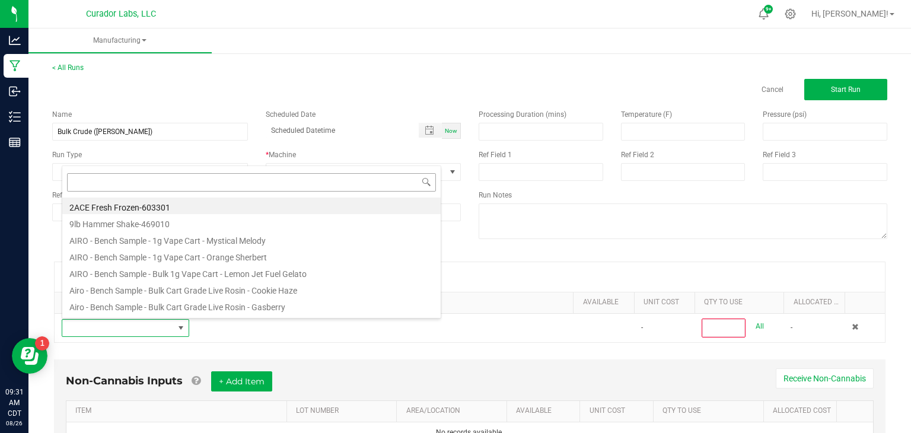
click at [320, 179] on input at bounding box center [251, 182] width 369 height 18
type input "crude"
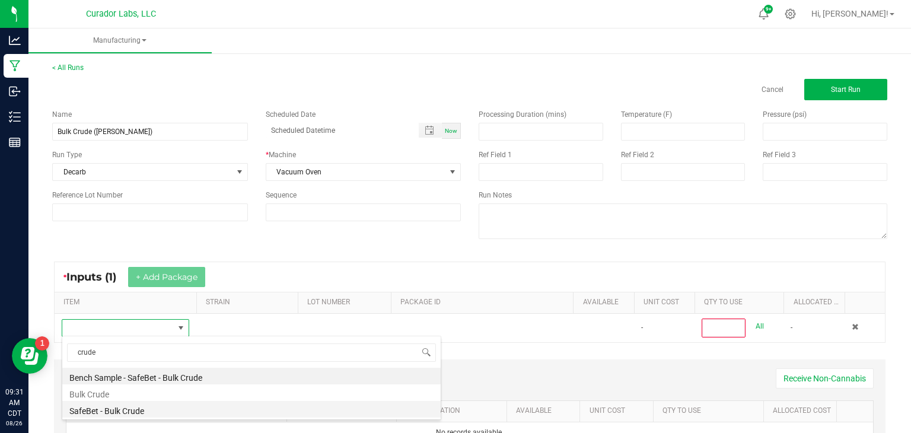
click at [176, 407] on li "SafeBet - Bulk Crude" at bounding box center [251, 409] width 379 height 17
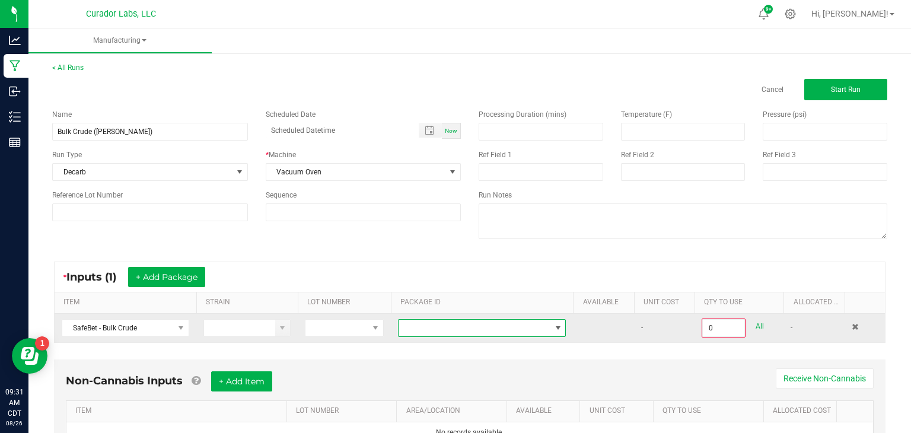
click at [422, 331] on span at bounding box center [475, 328] width 152 height 17
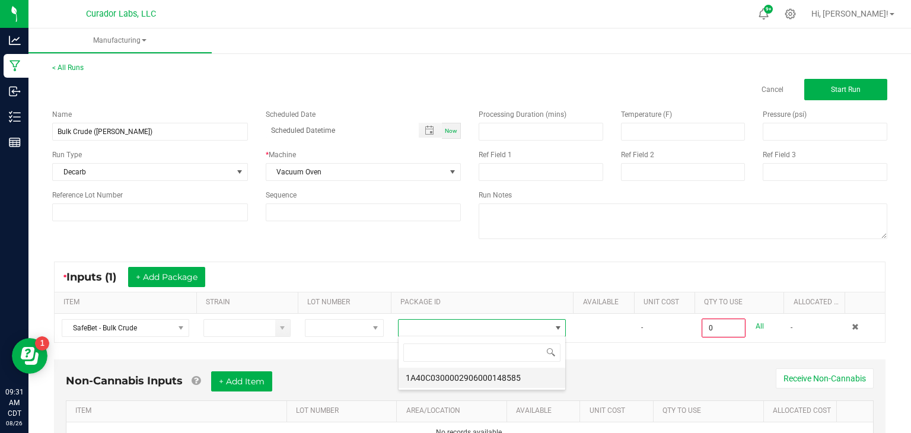
click at [442, 380] on li "1A40C0300002906000148585" at bounding box center [482, 378] width 167 height 20
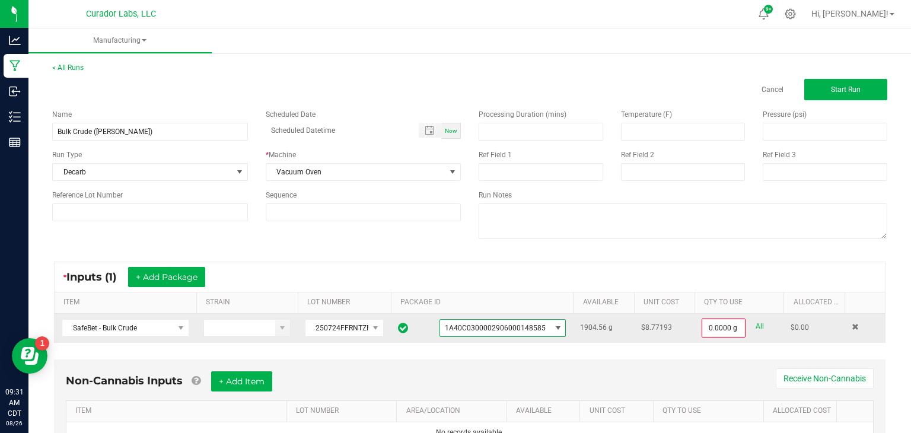
click at [762, 328] on link "All" at bounding box center [760, 327] width 8 height 16
type input "1904.5600 g"
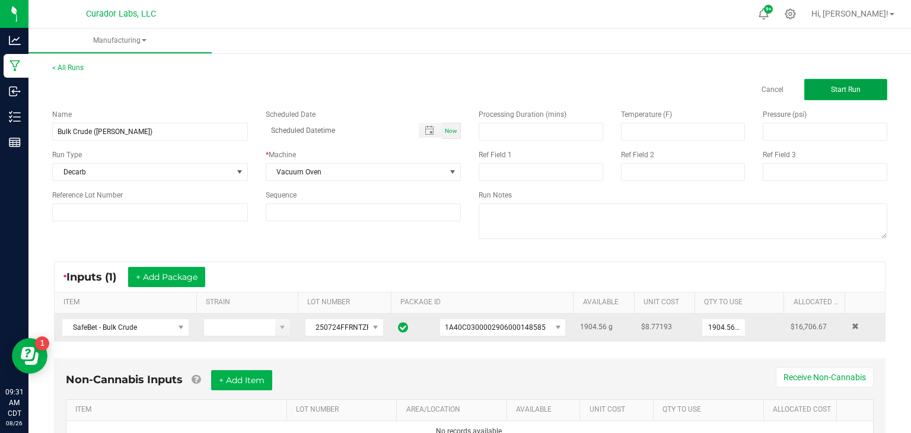
click at [831, 93] on button "Start Run" at bounding box center [846, 89] width 83 height 21
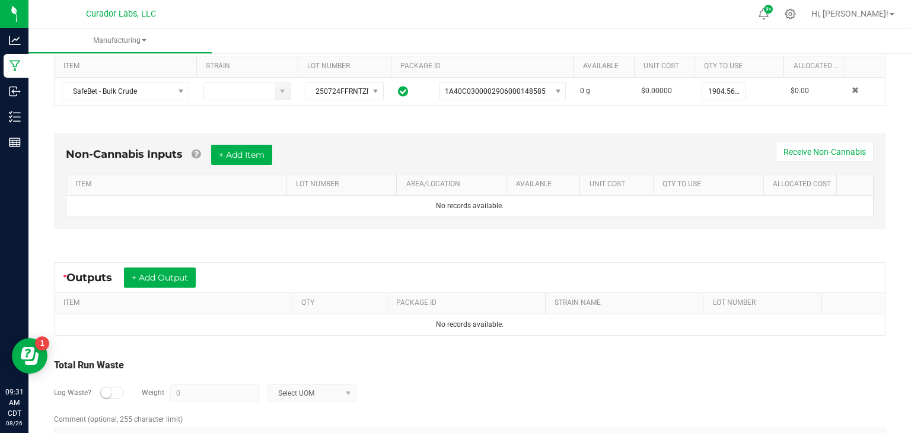
scroll to position [265, 0]
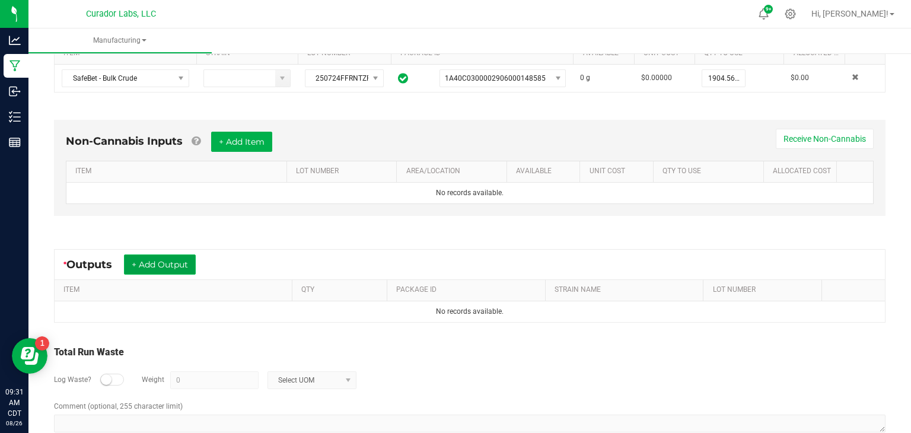
click at [135, 257] on button "+ Add Output" at bounding box center [160, 265] width 72 height 20
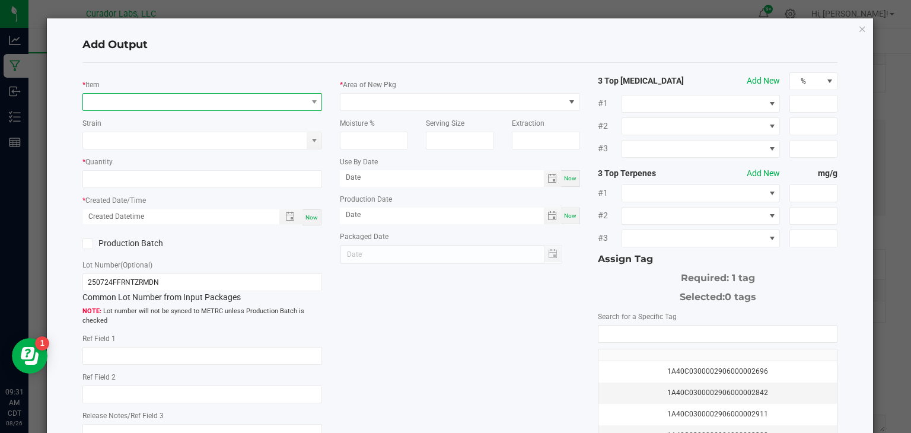
click at [239, 104] on span "NO DATA FOUND" at bounding box center [195, 102] width 224 height 17
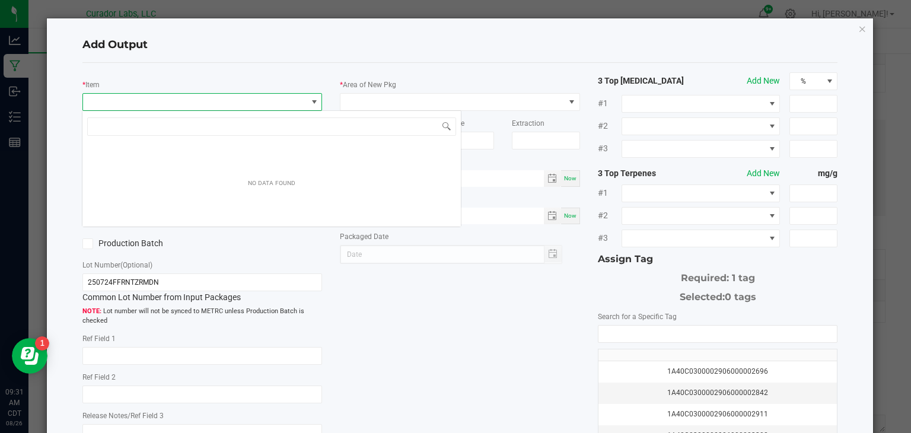
scroll to position [17, 240]
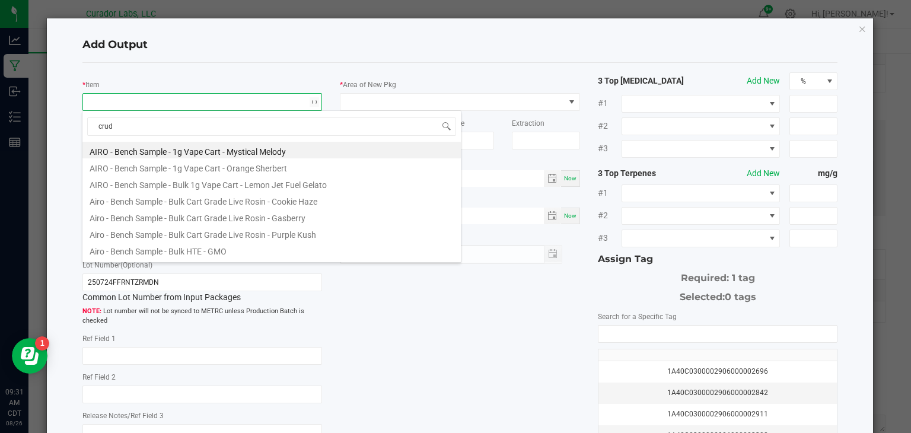
type input "crude"
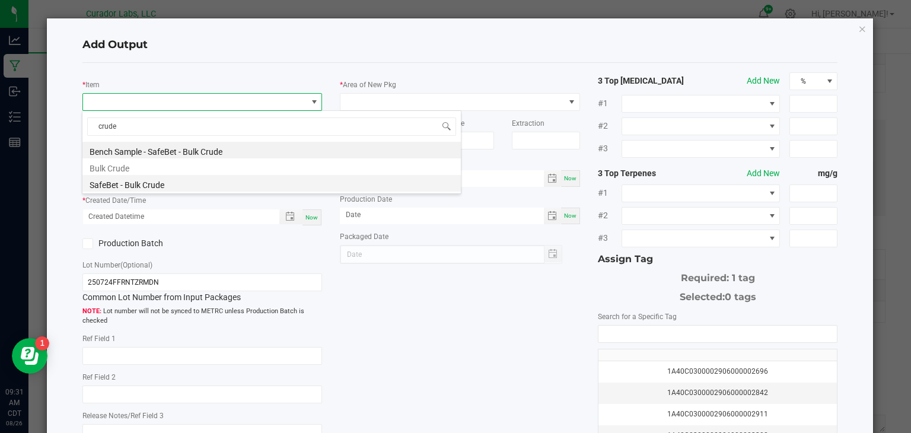
click at [164, 182] on li "SafeBet - Bulk Crude" at bounding box center [271, 183] width 379 height 17
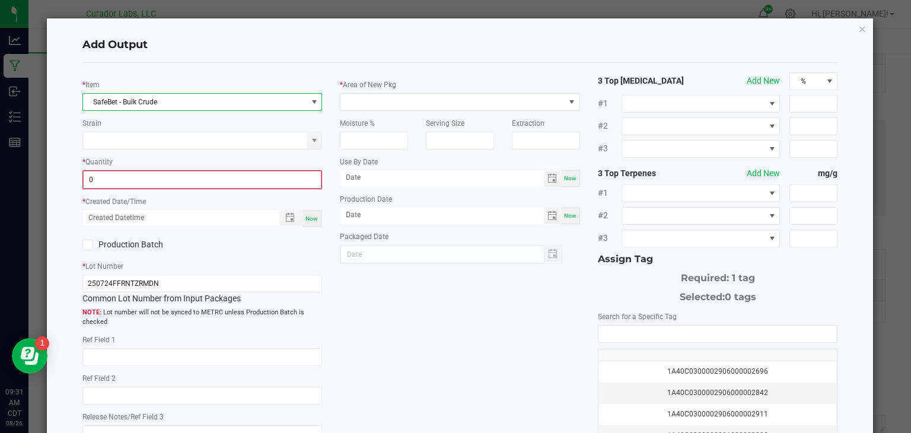
click at [177, 176] on input "0" at bounding box center [203, 179] width 238 height 17
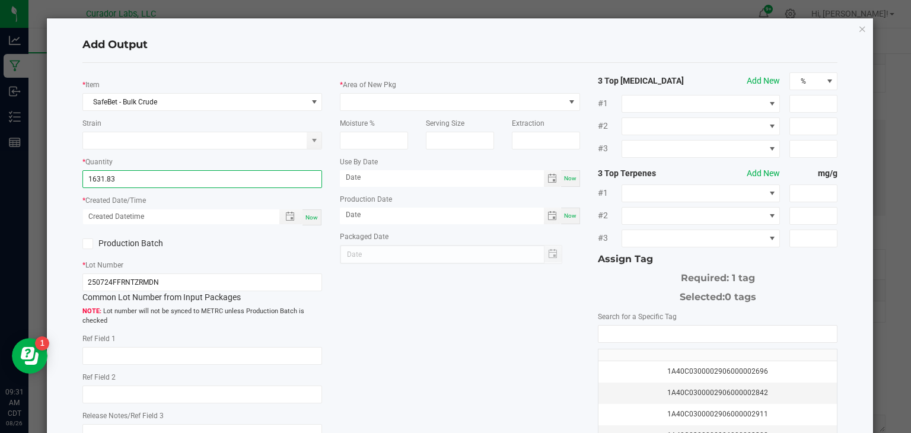
type input "1631.8300 g"
click at [314, 214] on span "Now" at bounding box center [312, 217] width 12 height 7
type input "[DATE] 9:31 AM"
type input "[DATE]"
click at [85, 244] on icon at bounding box center [88, 244] width 8 height 0
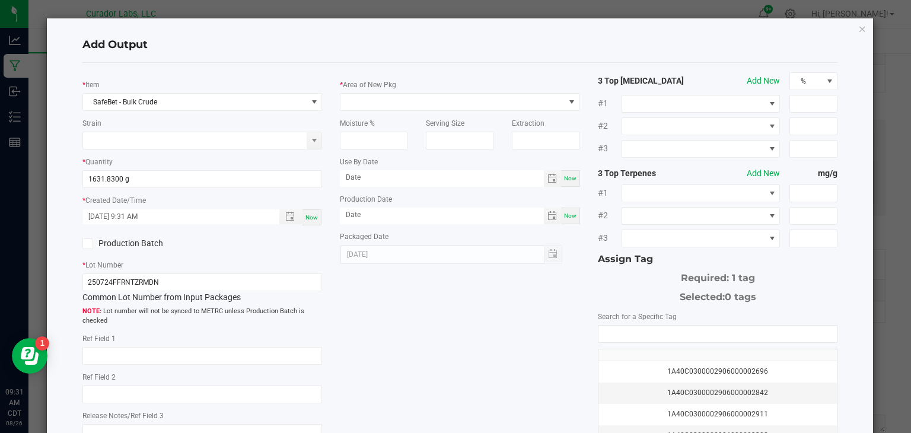
click at [0, 0] on input "Production Batch" at bounding box center [0, 0] width 0 height 0
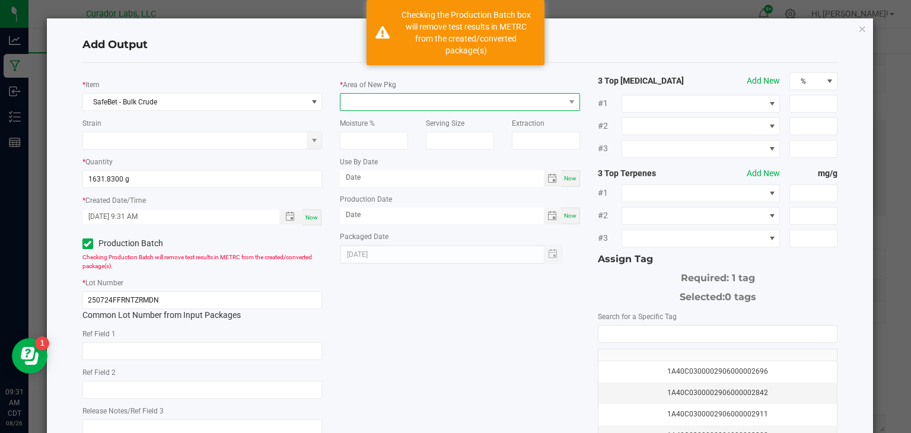
click at [403, 104] on span at bounding box center [453, 102] width 224 height 17
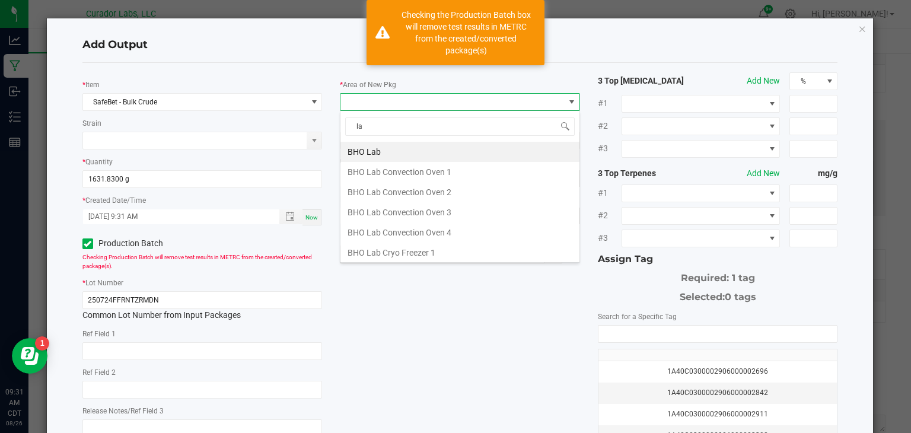
type input "lab"
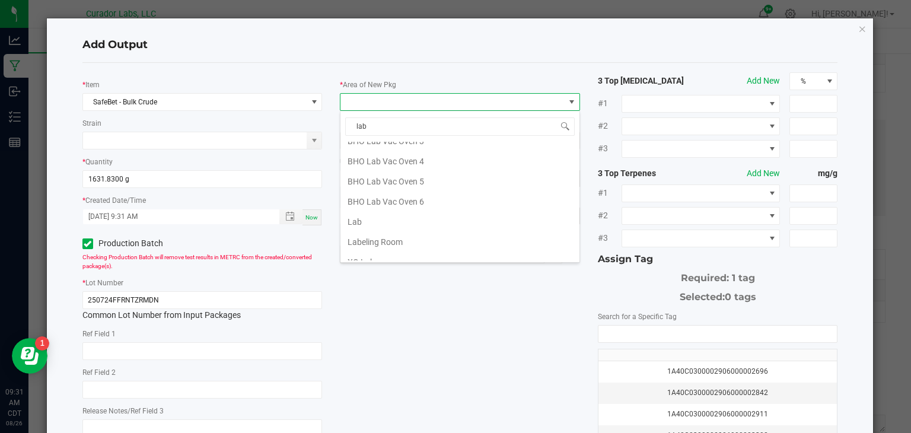
scroll to position [237, 0]
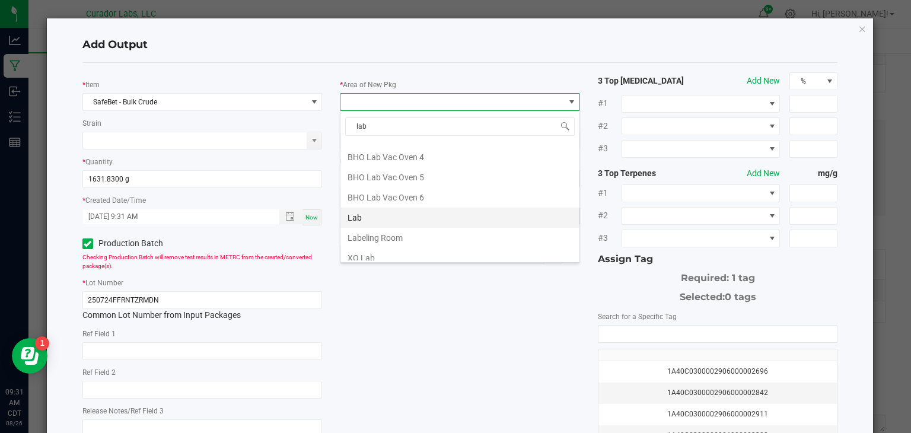
click at [390, 211] on li "Lab" at bounding box center [460, 218] width 239 height 20
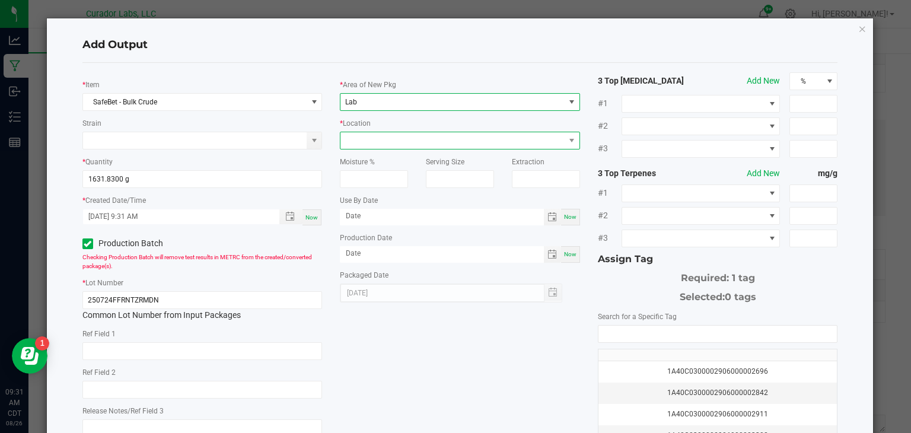
click at [462, 141] on span at bounding box center [453, 140] width 224 height 17
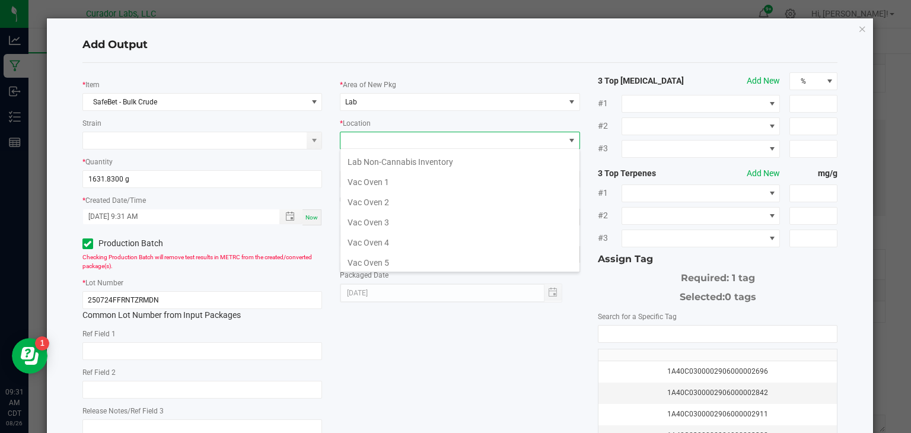
scroll to position [185, 0]
click at [456, 232] on li "Vac Oven 4" at bounding box center [460, 238] width 239 height 20
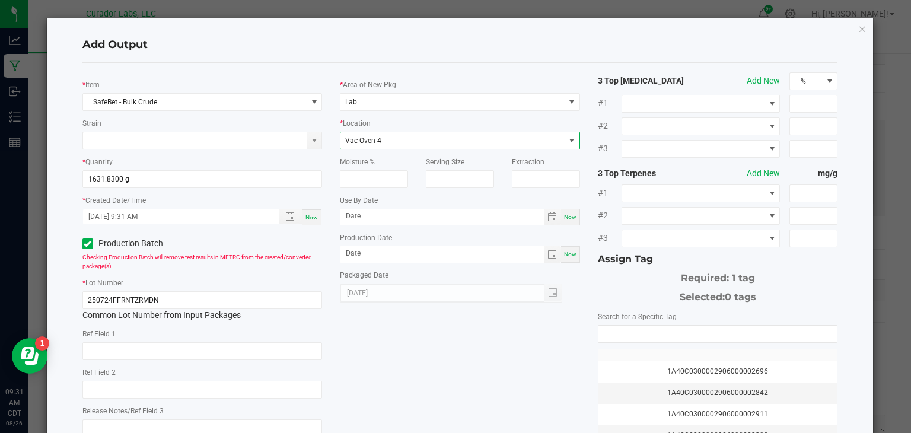
click at [573, 217] on span "Now" at bounding box center [570, 217] width 12 height 7
click at [497, 217] on input "[DATE]" at bounding box center [442, 216] width 204 height 15
type input "[DATE]"
click at [573, 253] on span "Now" at bounding box center [570, 254] width 12 height 7
type input "[DATE]"
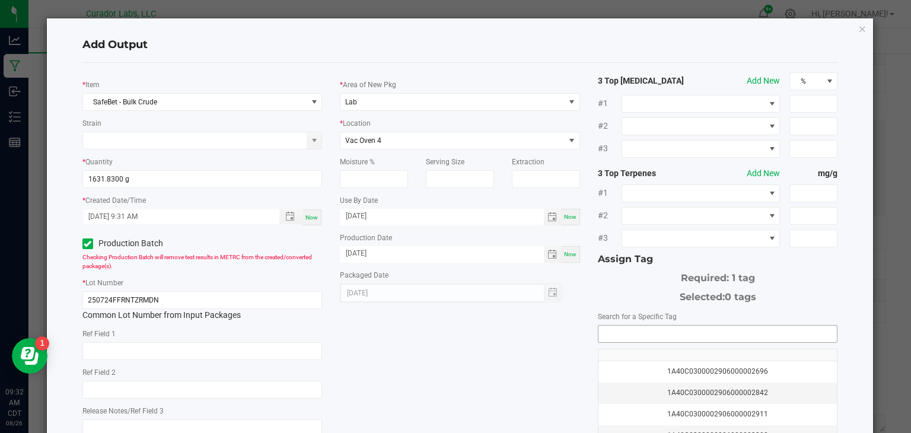
click at [615, 336] on input "NO DATA FOUND" at bounding box center [718, 334] width 239 height 17
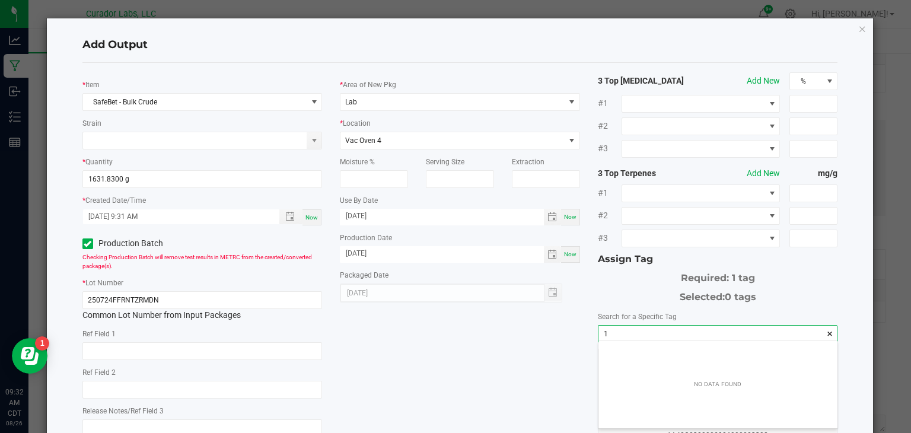
scroll to position [17, 239]
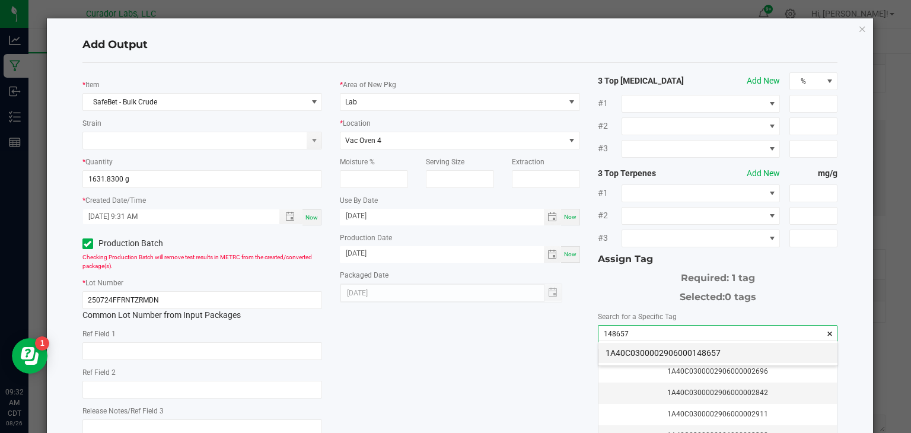
click at [638, 352] on li "1A40C0300002906000148657" at bounding box center [718, 353] width 239 height 20
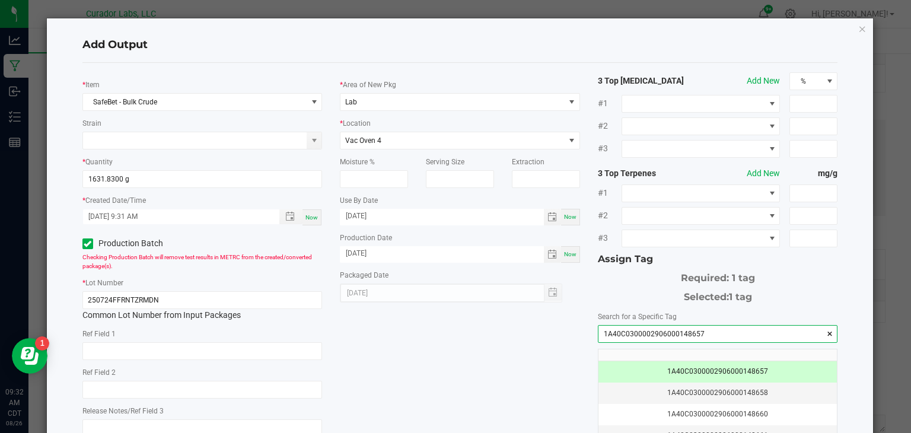
type input "1A40C0300002906000148657"
click at [457, 344] on div "* Item SafeBet - Bulk Crude Strain * Quantity 1631.8300 g * Created Date/Time […" at bounding box center [461, 284] width 774 height 425
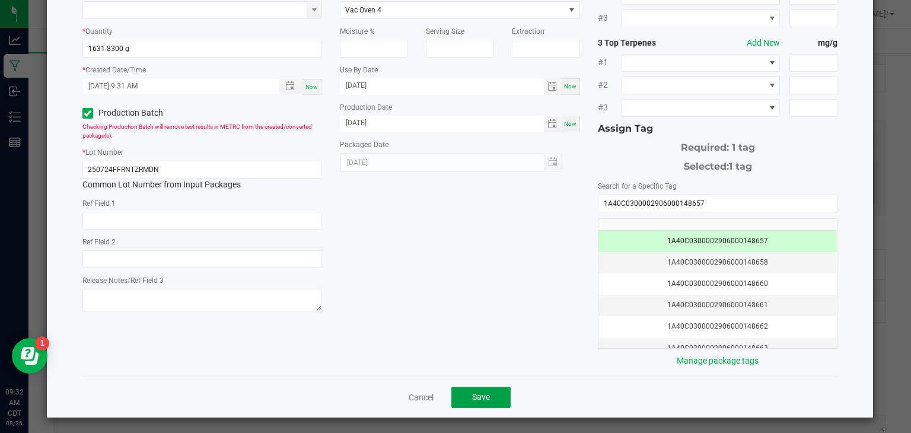
click at [478, 396] on span "Save" at bounding box center [481, 396] width 18 height 9
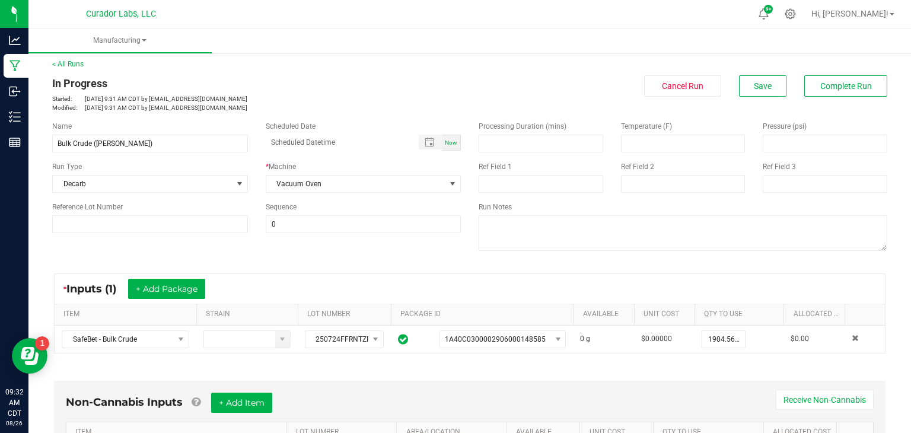
scroll to position [4, 0]
click at [861, 81] on span "Complete Run" at bounding box center [847, 85] width 52 height 9
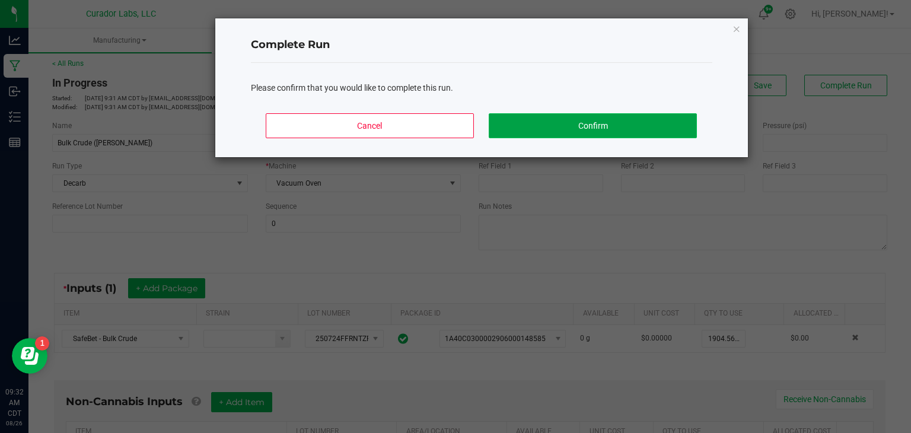
click at [632, 120] on button "Confirm" at bounding box center [593, 125] width 208 height 25
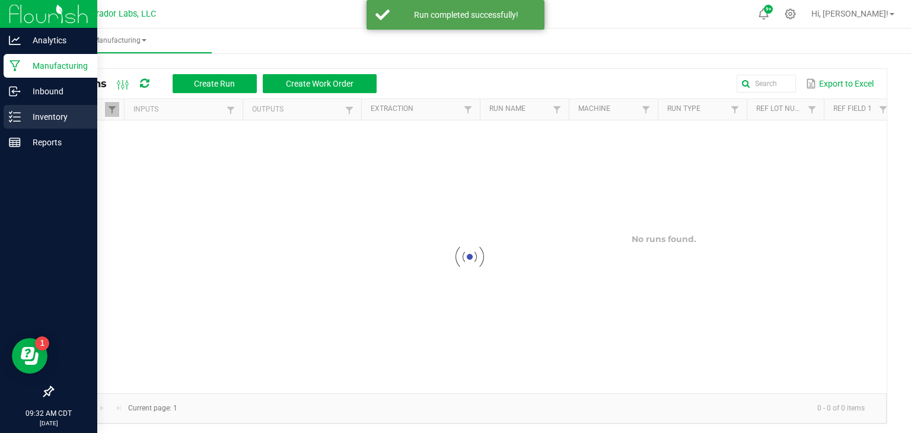
click at [21, 119] on p "Inventory" at bounding box center [56, 117] width 71 height 14
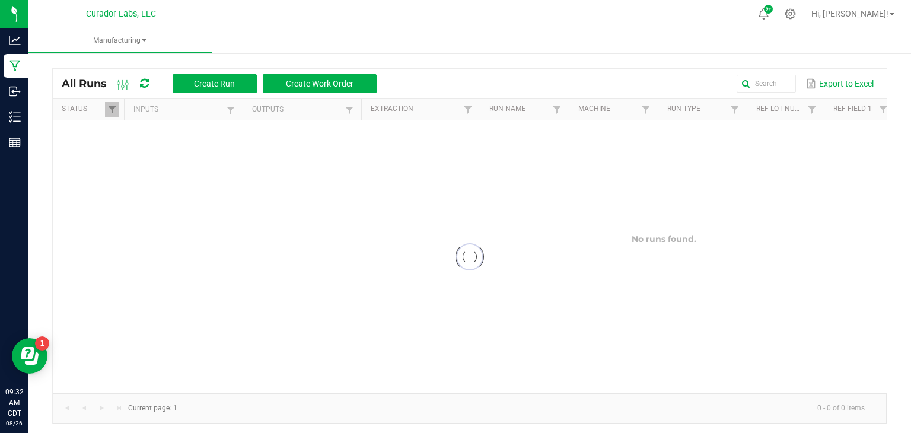
click at [859, 205] on div at bounding box center [470, 256] width 834 height 273
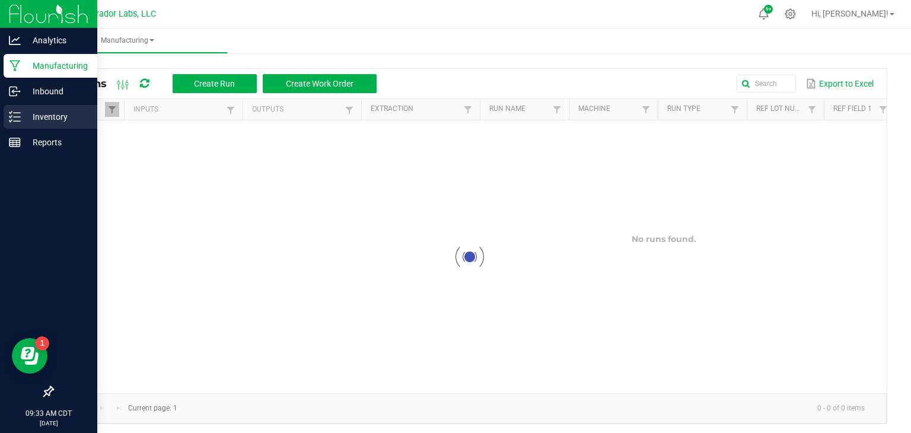
click at [34, 116] on p "Inventory" at bounding box center [56, 117] width 71 height 14
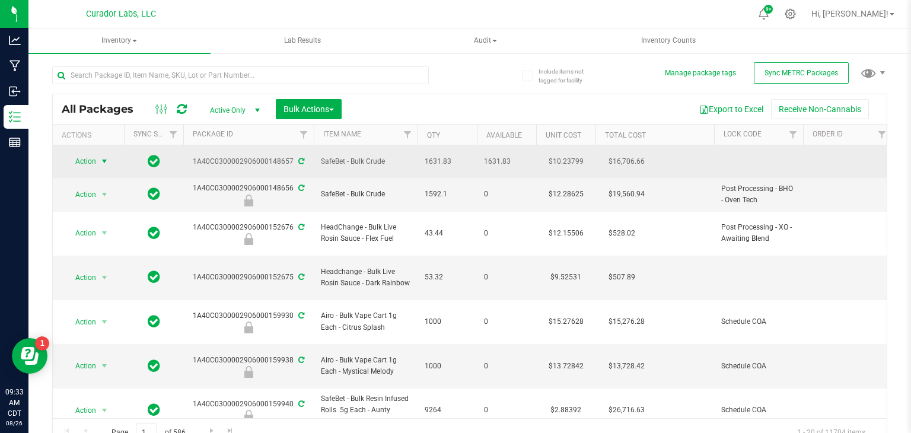
click at [102, 159] on span "select" at bounding box center [104, 161] width 9 height 9
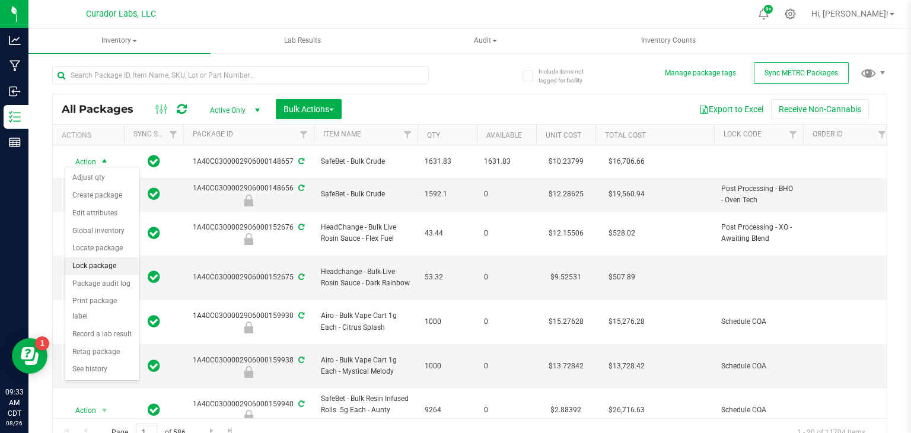
click at [107, 268] on li "Lock package" at bounding box center [102, 266] width 74 height 18
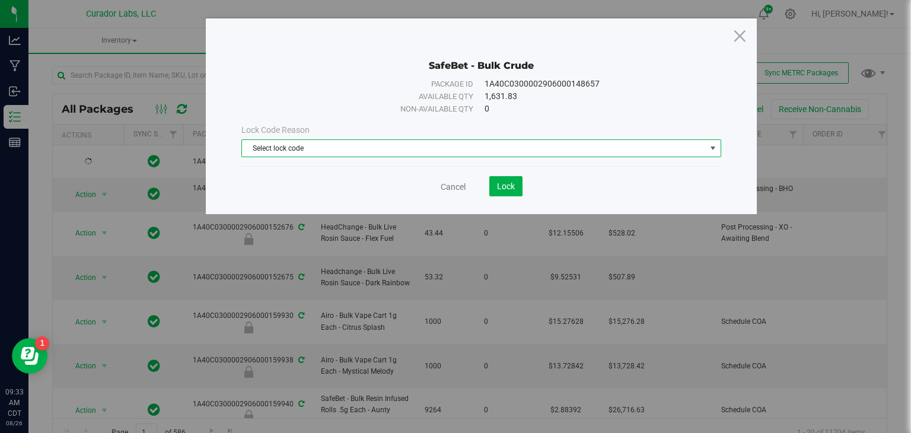
click at [317, 150] on span "Select lock code" at bounding box center [474, 148] width 464 height 17
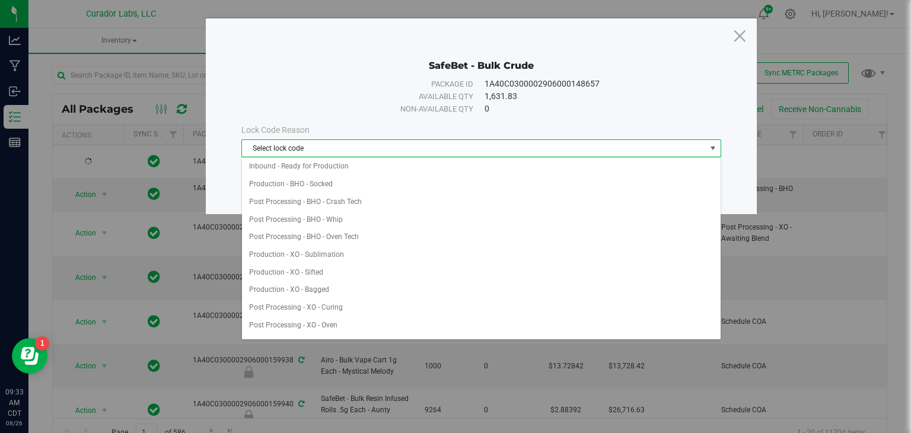
scroll to position [182, 0]
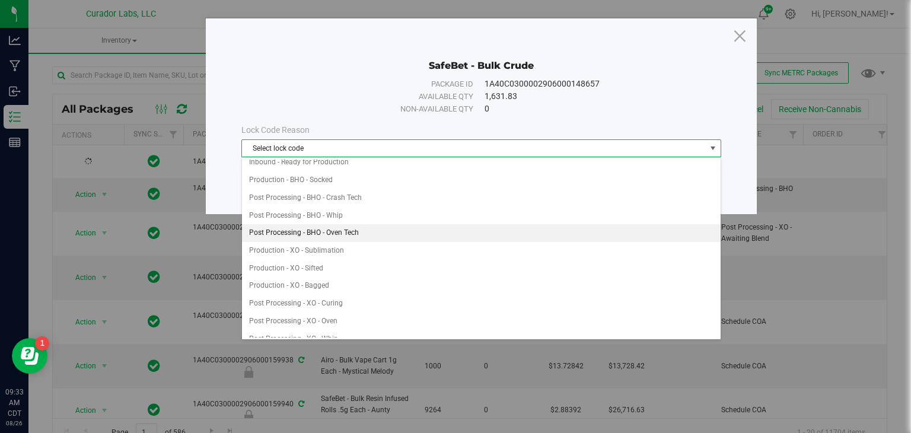
click at [340, 230] on li "Post Processing - BHO - Oven Tech" at bounding box center [481, 233] width 479 height 18
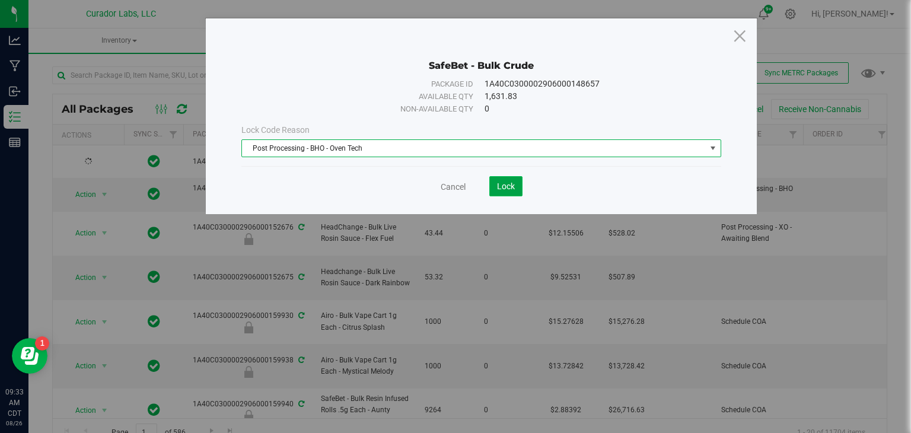
click at [497, 188] on span "Lock" at bounding box center [506, 186] width 18 height 9
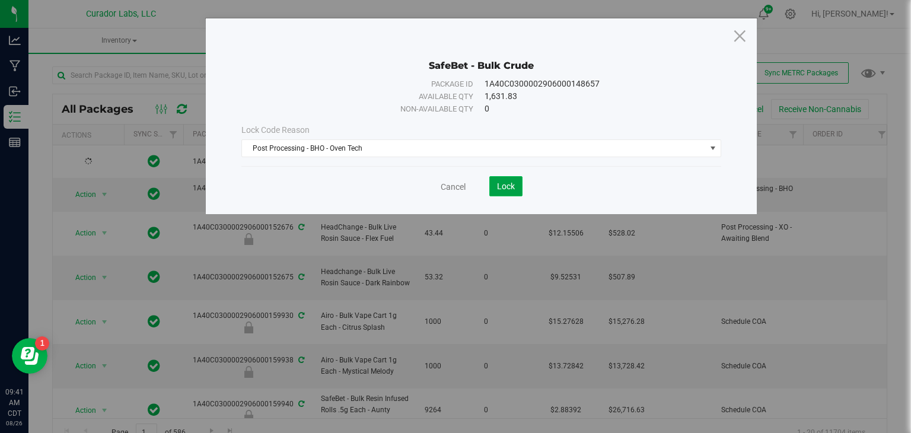
click at [497, 188] on span "Lock" at bounding box center [506, 186] width 18 height 9
click at [498, 185] on span "Lock" at bounding box center [506, 186] width 18 height 9
